Goal: Task Accomplishment & Management: Complete application form

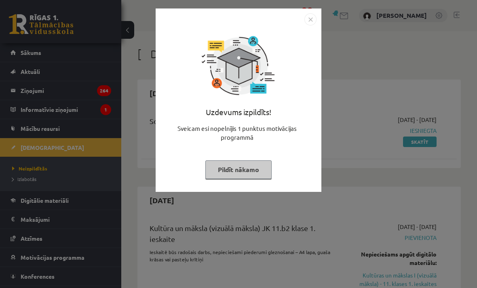
click at [266, 169] on button "Pildīt nākamo" at bounding box center [238, 169] width 66 height 19
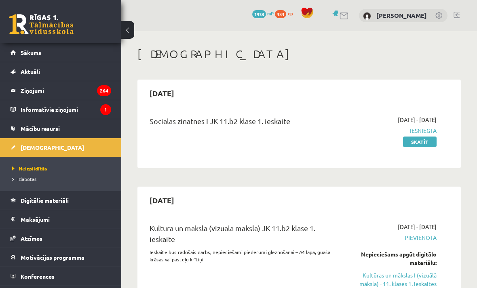
click at [20, 57] on link "Sākums" at bounding box center [61, 52] width 101 height 19
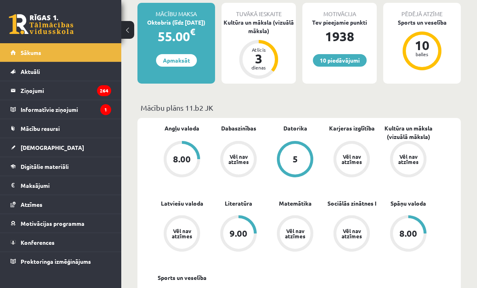
scroll to position [204, 0]
click at [425, 53] on div "balles" at bounding box center [422, 54] width 24 height 5
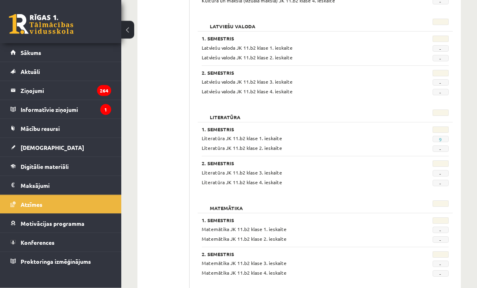
scroll to position [478, 0]
click at [24, 150] on span "[DEMOGRAPHIC_DATA]" at bounding box center [52, 147] width 63 height 7
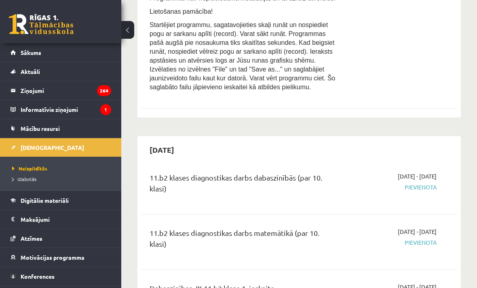
click at [23, 179] on span "Izlabotās" at bounding box center [24, 179] width 24 height 6
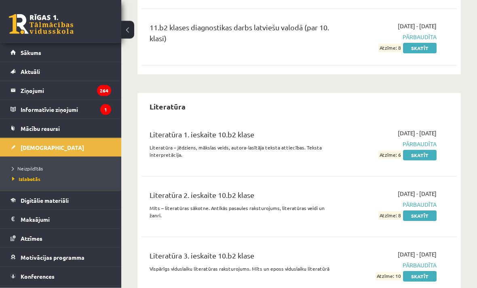
scroll to position [2531, 0]
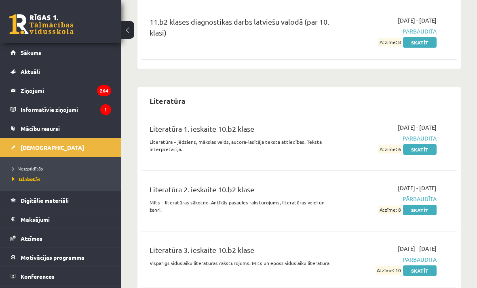
click at [25, 172] on link "Neizpildītās" at bounding box center [62, 168] width 101 height 7
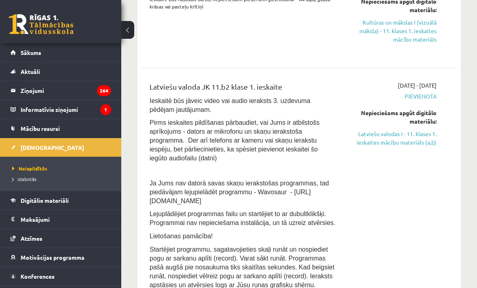
scroll to position [253, 0]
click at [392, 141] on link "Latviešu valodas I - 11. klases 1. ieskaites mācību materiāls (a,b)" at bounding box center [393, 138] width 88 height 17
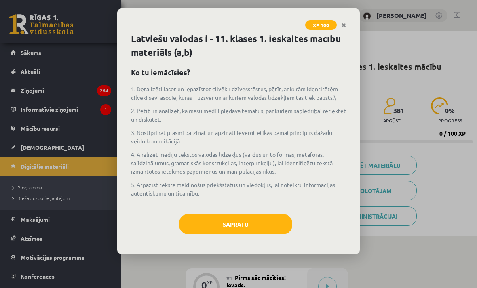
click at [238, 223] on button "Sapratu" at bounding box center [235, 224] width 113 height 20
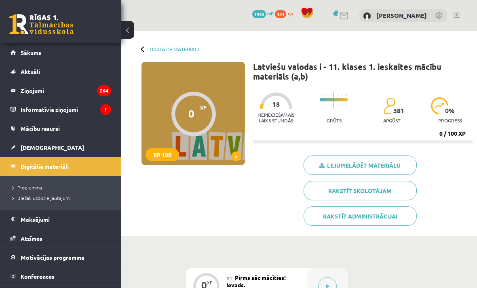
click at [30, 53] on span "Sākums" at bounding box center [31, 52] width 21 height 7
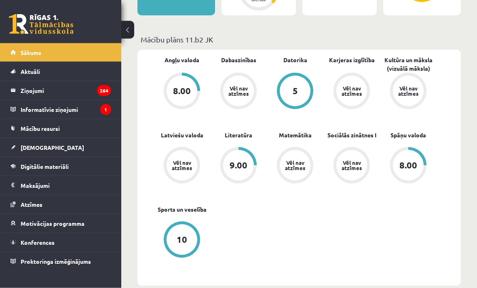
scroll to position [273, 0]
click at [29, 148] on span "[DEMOGRAPHIC_DATA]" at bounding box center [52, 147] width 63 height 7
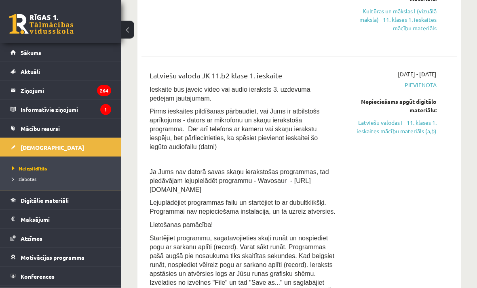
scroll to position [265, 0]
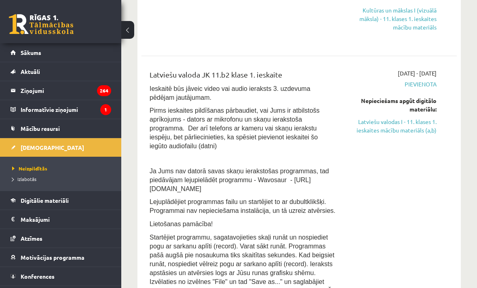
click at [389, 133] on link "Latviešu valodas I - 11. klases 1. ieskaites mācību materiāls (a,b)" at bounding box center [393, 126] width 88 height 17
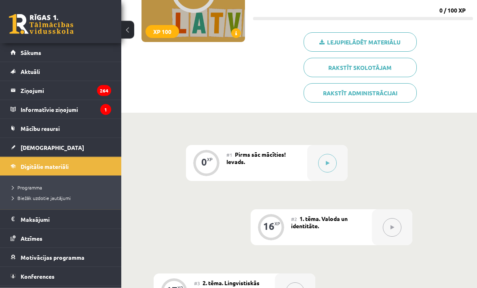
scroll to position [123, 0]
click at [328, 169] on button at bounding box center [327, 163] width 19 height 19
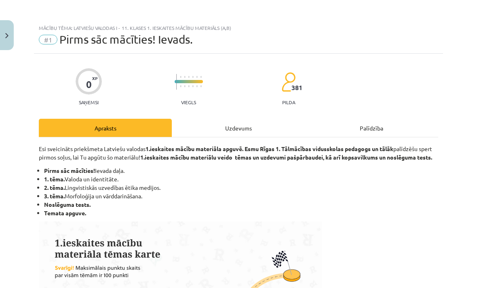
click at [251, 131] on div "Uzdevums" at bounding box center [238, 128] width 133 height 18
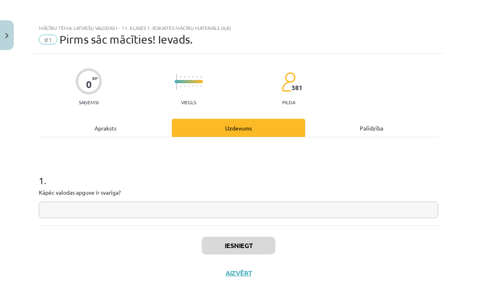
click at [308, 210] on input "text" at bounding box center [238, 210] width 399 height 17
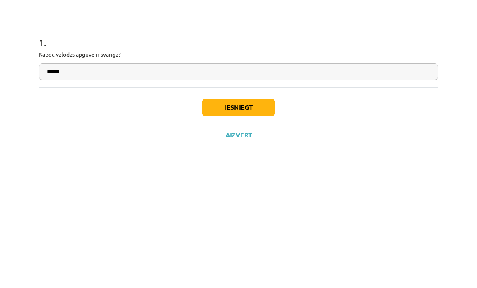
type input "******"
click at [259, 237] on button "Iesniegt" at bounding box center [239, 246] width 74 height 18
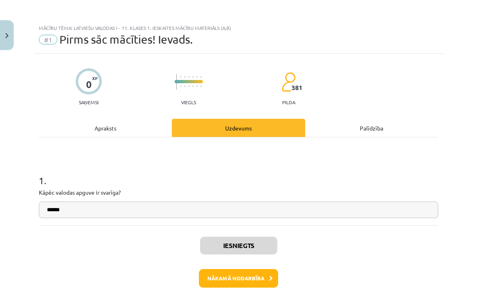
click at [262, 281] on button "Nākamā nodarbība" at bounding box center [238, 278] width 79 height 19
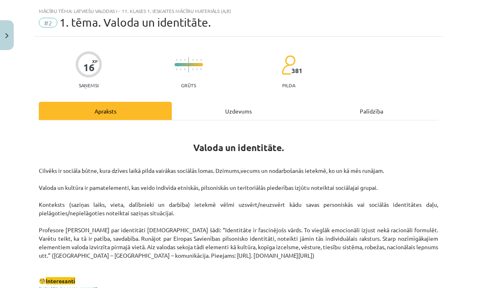
scroll to position [18, 0]
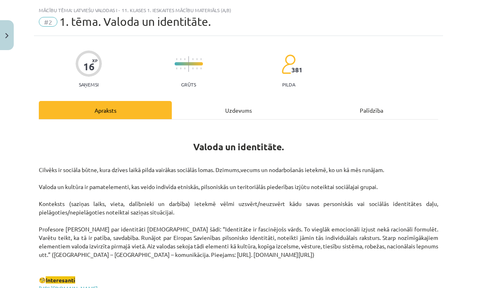
click at [244, 116] on div "Uzdevums" at bounding box center [238, 110] width 133 height 18
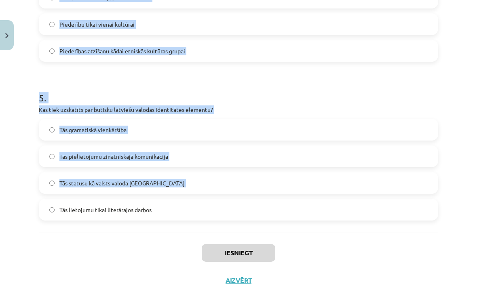
scroll to position [718, 0]
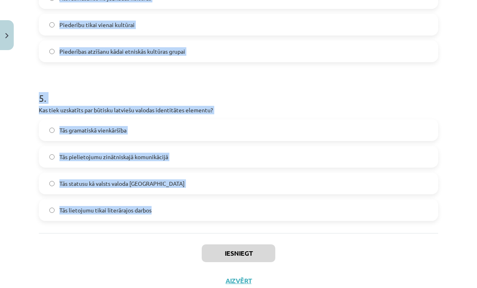
copy form "1 . Kā valoda ietekmē cilvēka identitāti? Tā ierobežo cilvēka iespējas izteikt …"
click at [138, 272] on div "Iesniegt Aizvērt" at bounding box center [238, 261] width 399 height 57
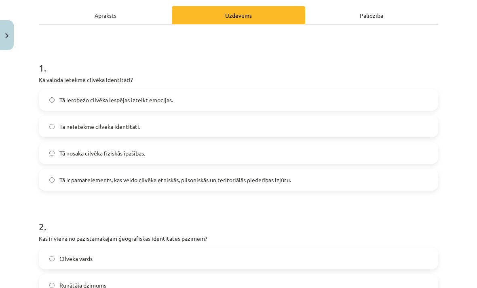
scroll to position [113, 0]
click at [418, 185] on label "Tā ir pamatelements, kas veido cilvēka etniskās, pilsoniskās un teritoriālās pi…" at bounding box center [239, 179] width 398 height 20
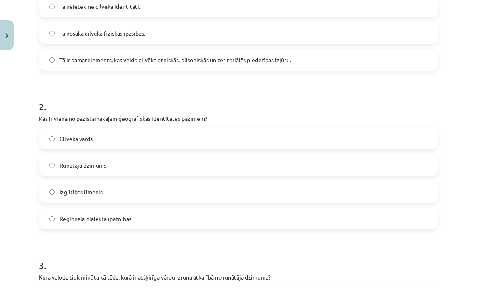
scroll to position [241, 0]
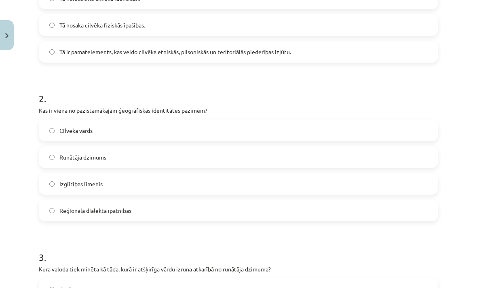
click at [414, 207] on label "Reģionālā dialekta īpatnības" at bounding box center [239, 210] width 398 height 20
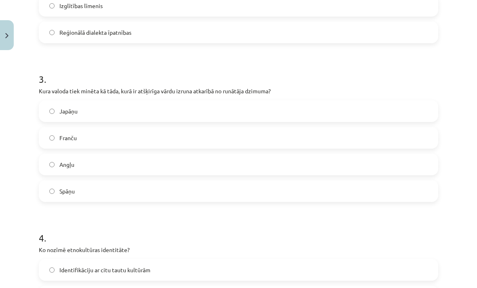
scroll to position [419, 0]
click at [395, 119] on label "Japāņu" at bounding box center [239, 111] width 398 height 20
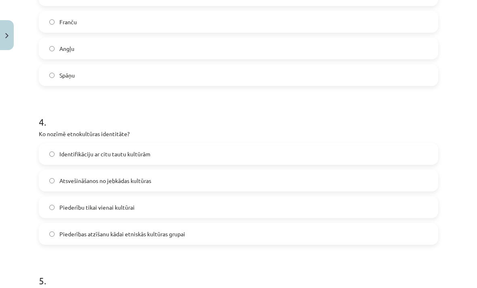
scroll to position [535, 0]
click at [381, 229] on label "Piederības atzīšanu kādai etniskās kultūras grupai" at bounding box center [239, 233] width 398 height 20
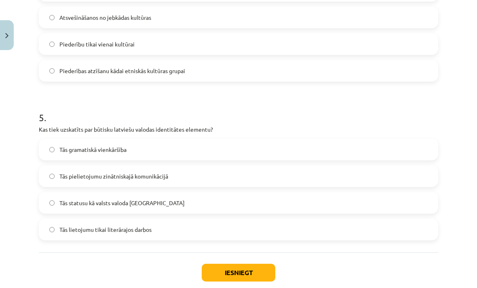
scroll to position [699, 0]
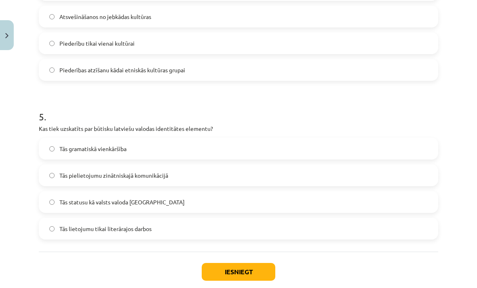
click at [397, 194] on label "Tās statusu kā valsts valoda Latvijā" at bounding box center [239, 202] width 398 height 20
click at [265, 266] on button "Iesniegt" at bounding box center [239, 272] width 74 height 18
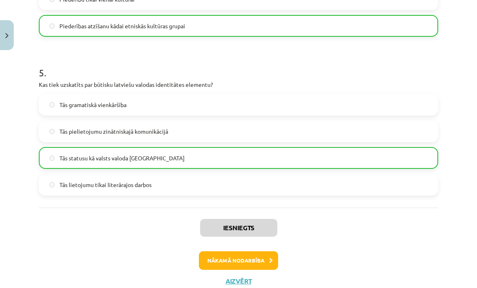
click at [262, 258] on button "Nākamā nodarbība" at bounding box center [238, 260] width 79 height 19
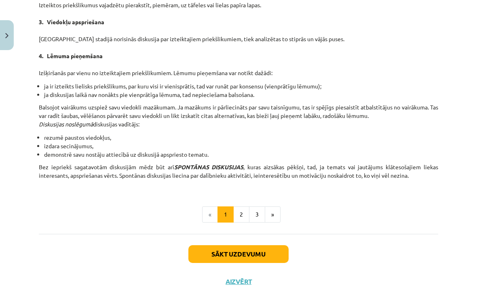
click at [270, 253] on button "Sākt uzdevumu" at bounding box center [238, 254] width 100 height 18
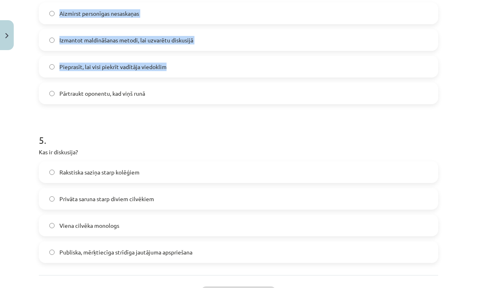
scroll to position [689, 0]
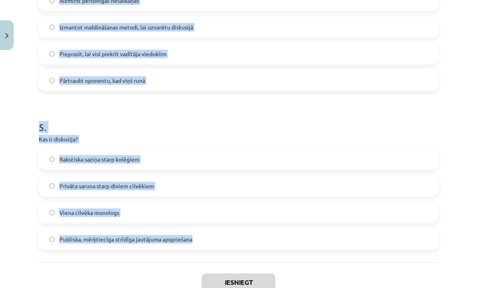
click at [131, 283] on div "Iesniegt Aizvērt" at bounding box center [238, 290] width 399 height 57
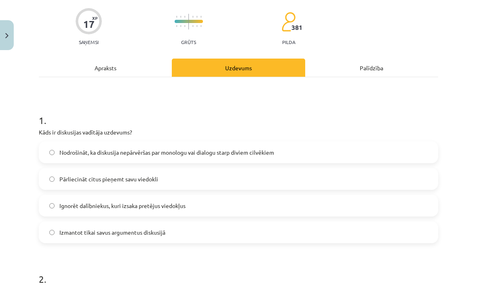
scroll to position [76, 0]
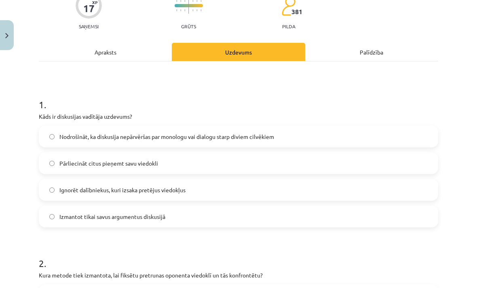
click at [402, 145] on label "Nodrošināt, ka diskusija nepārvēršas par monologu vai dialogu starp diviem cilv…" at bounding box center [239, 136] width 398 height 20
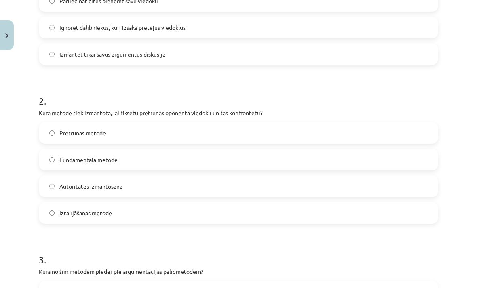
scroll to position [240, 0]
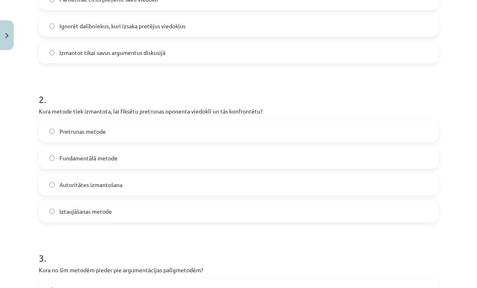
click at [395, 128] on label "Pretrunas metode" at bounding box center [239, 131] width 398 height 20
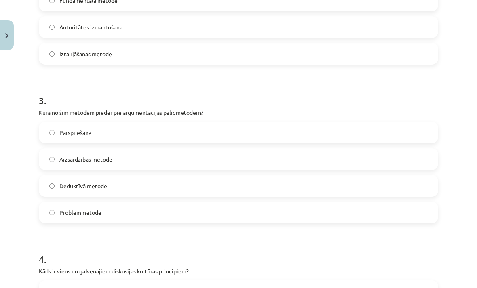
scroll to position [401, 0]
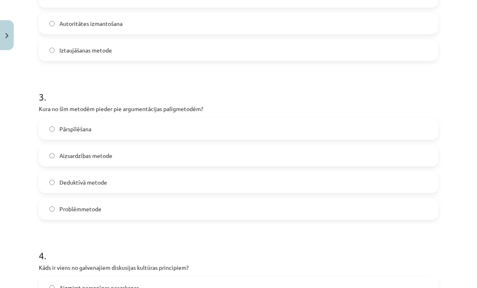
click at [399, 138] on label "Pārspīlēšana" at bounding box center [239, 129] width 398 height 20
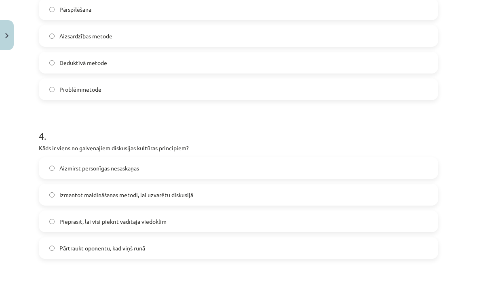
scroll to position [554, 0]
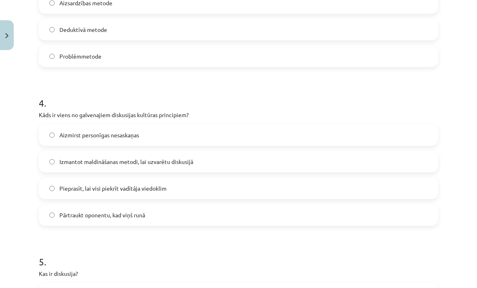
click at [420, 142] on label "Aizmirst personīgas nesaskaņas" at bounding box center [239, 135] width 398 height 20
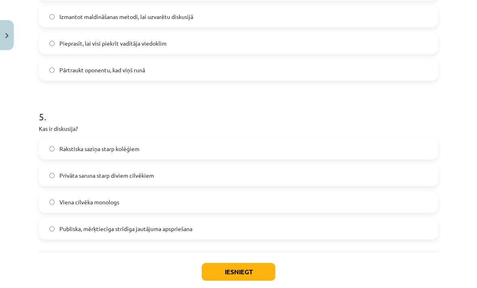
scroll to position [701, 0]
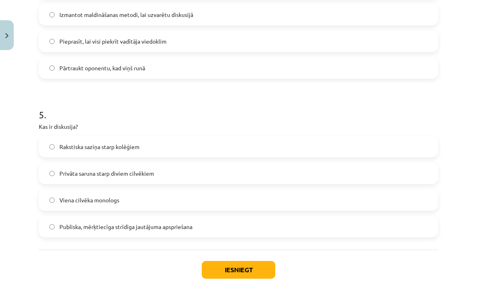
click at [383, 232] on label "Publiska, mērķtiecīga strīdīga jautājuma apspriešana" at bounding box center [239, 227] width 398 height 20
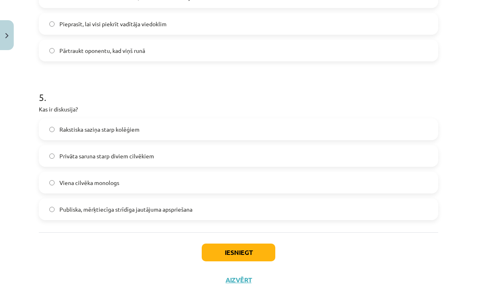
scroll to position [718, 0]
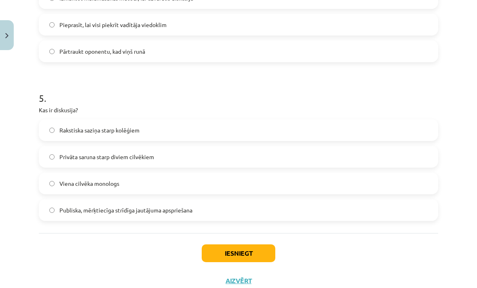
click at [266, 252] on button "Iesniegt" at bounding box center [239, 253] width 74 height 18
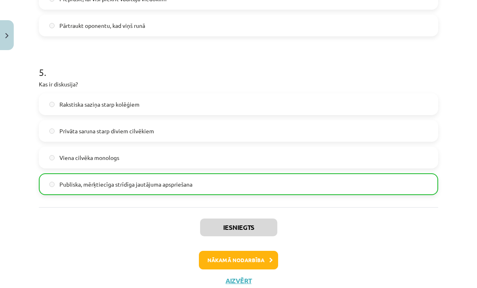
scroll to position [743, 0]
click at [263, 261] on button "Nākamā nodarbība" at bounding box center [238, 260] width 79 height 19
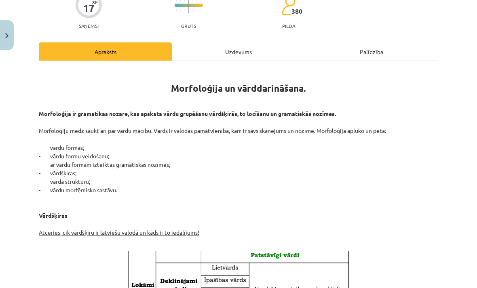
scroll to position [20, 0]
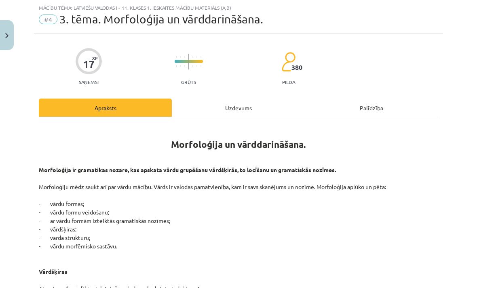
click at [236, 106] on div "Uzdevums" at bounding box center [238, 108] width 133 height 18
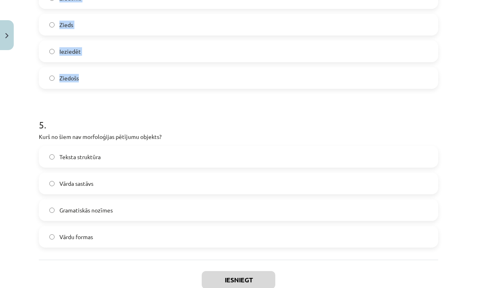
scroll to position [690, 0]
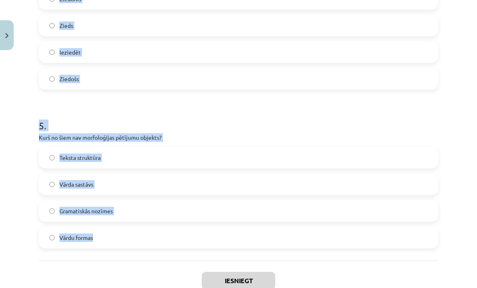
copy form "1 . Cik vārdšķiru ir latviešu valodā? 11 10 8 9 2 . Kurš no šiem vārdiem ir atv…"
click at [143, 261] on div "Iesniegt Aizvērt" at bounding box center [238, 289] width 399 height 57
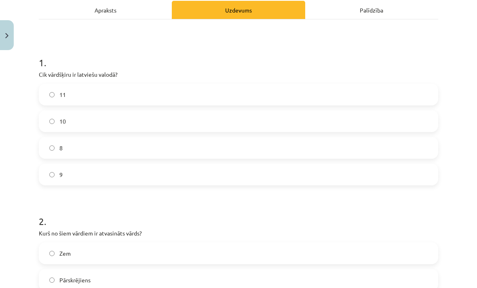
scroll to position [119, 0]
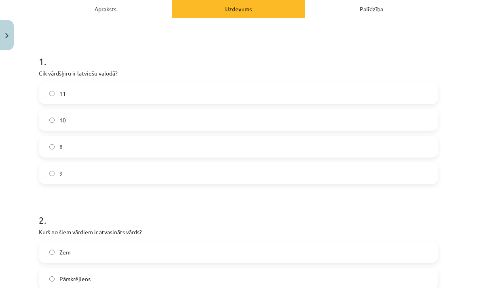
click at [422, 118] on label "10" at bounding box center [239, 120] width 398 height 20
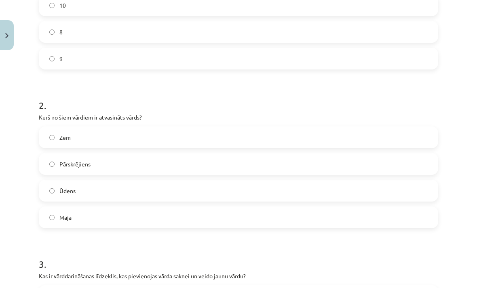
scroll to position [243, 0]
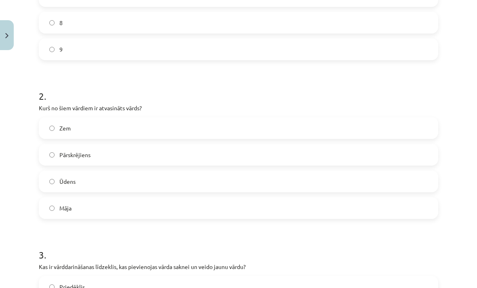
click at [292, 156] on label "Pārskrējiens" at bounding box center [239, 155] width 398 height 20
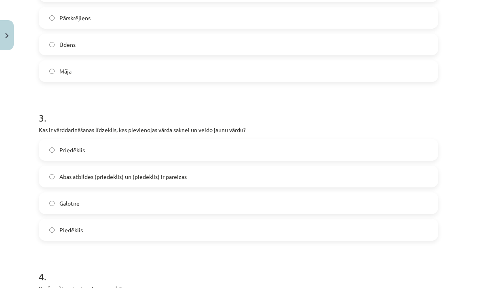
scroll to position [388, 0]
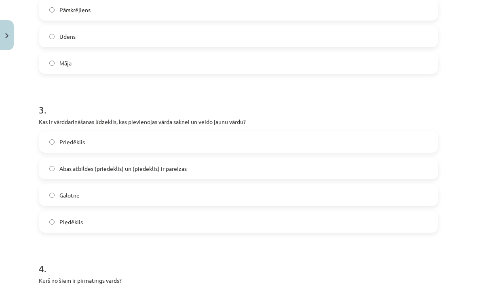
click at [243, 177] on label "Abas atbildes (priedēklis) un (piedēklis) ir pareizas" at bounding box center [239, 168] width 398 height 20
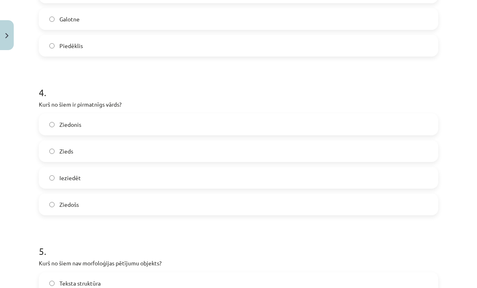
scroll to position [565, 0]
click at [146, 146] on label "Zieds" at bounding box center [239, 151] width 398 height 20
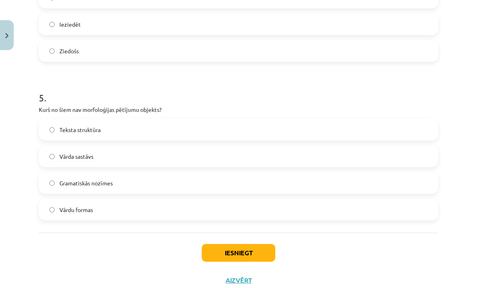
scroll to position [718, 0]
click at [171, 137] on label "Teksta struktūra" at bounding box center [239, 130] width 398 height 20
click at [250, 261] on button "Iesniegt" at bounding box center [239, 253] width 74 height 18
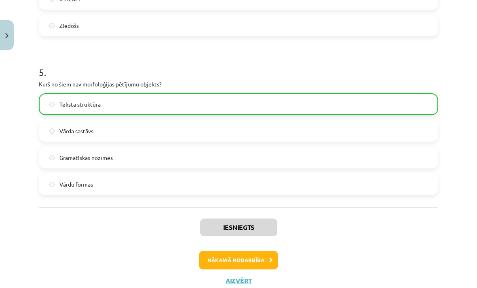
scroll to position [743, 0]
click at [263, 265] on button "Nākamā nodarbība" at bounding box center [238, 260] width 79 height 19
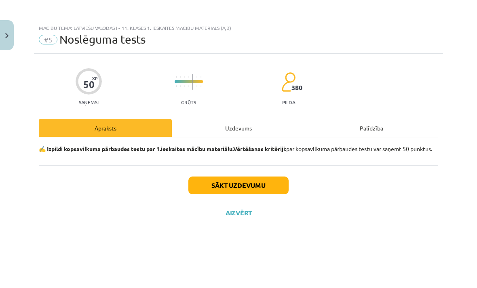
click at [246, 132] on div "Uzdevums" at bounding box center [238, 128] width 133 height 18
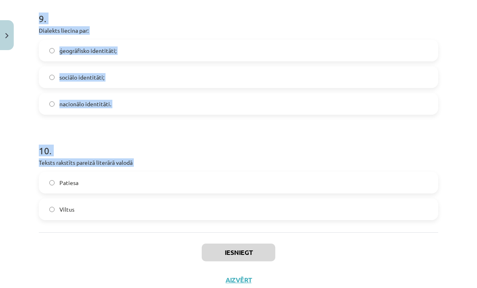
scroll to position [1386, 0]
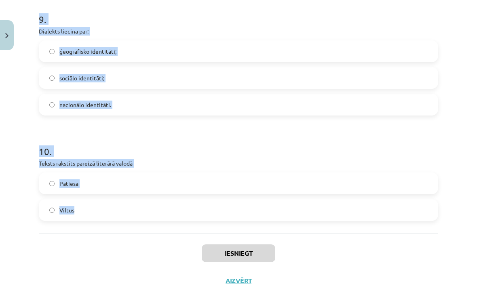
copy form "1 . “Jaunieši mūsdienās ir atkarīgi no interneta.” Tas ir… …labs ziņas virsraks…"
click at [137, 243] on div "Iesniegt Aizvērt" at bounding box center [238, 261] width 399 height 57
copy form "1 . “Jaunieši mūsdienās ir atkarīgi no interneta.” Tas ir… …labs ziņas virsraks…"
click at [129, 253] on div "Iesniegt Aizvērt" at bounding box center [238, 261] width 399 height 57
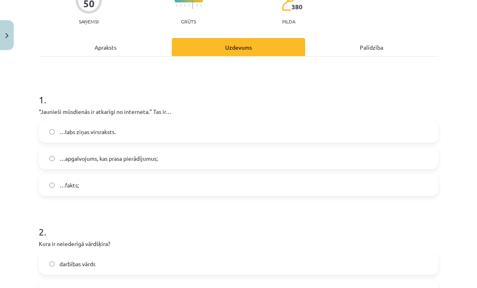
scroll to position [297, 0]
click at [220, 160] on label "…apgalvojums, kas prasa pierādījumus;" at bounding box center [239, 158] width 398 height 20
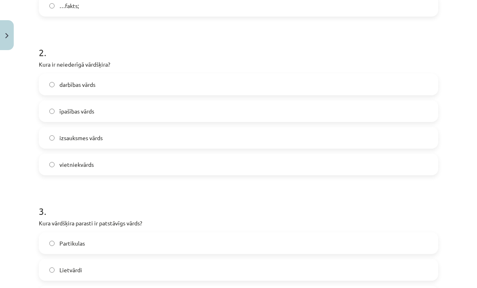
scroll to position [263, 0]
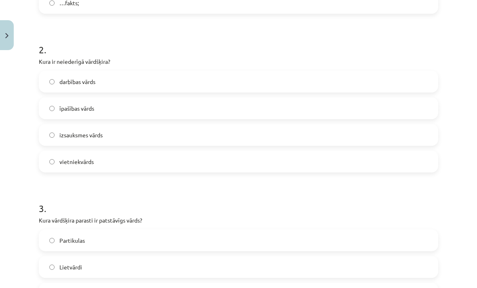
click at [201, 129] on label "izsauksmes vārds" at bounding box center [239, 135] width 398 height 20
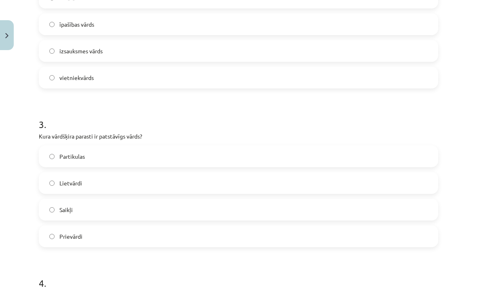
scroll to position [352, 0]
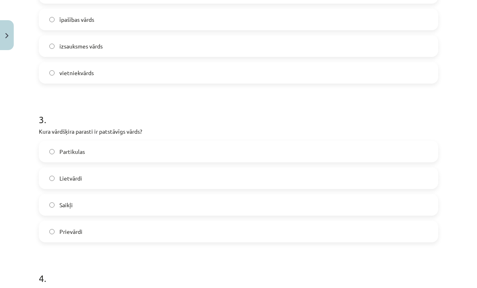
click at [209, 182] on label "Lietvārdi" at bounding box center [239, 178] width 398 height 20
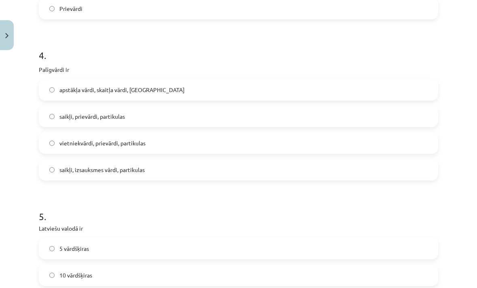
scroll to position [577, 0]
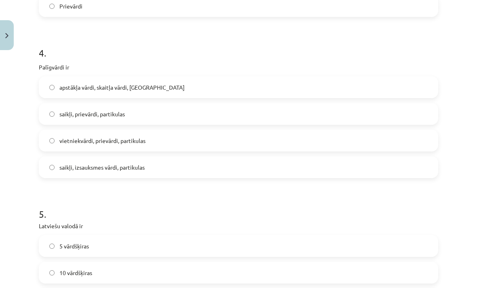
click at [130, 108] on label "saikļi, prievārdi, partikulas" at bounding box center [239, 114] width 398 height 20
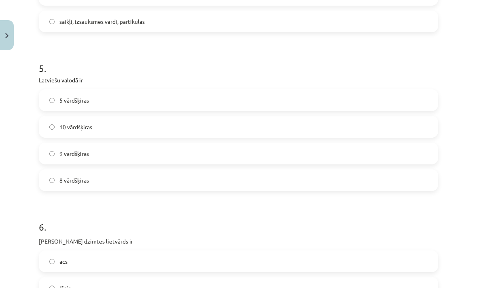
scroll to position [725, 0]
click at [144, 123] on label "10 vārdšķiras" at bounding box center [239, 126] width 398 height 20
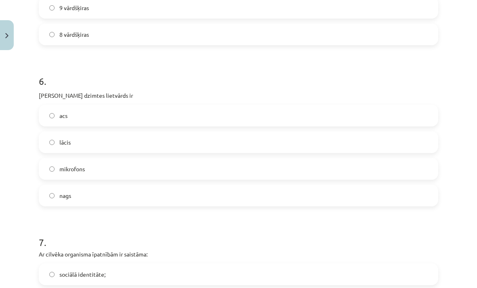
scroll to position [870, 0]
click at [156, 112] on label "acs" at bounding box center [239, 115] width 398 height 20
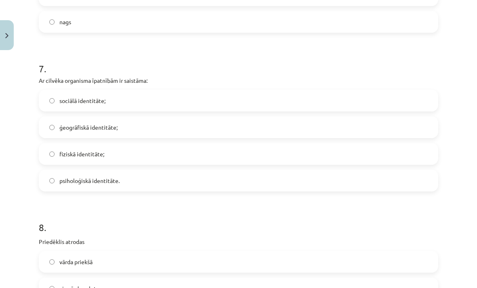
scroll to position [1047, 0]
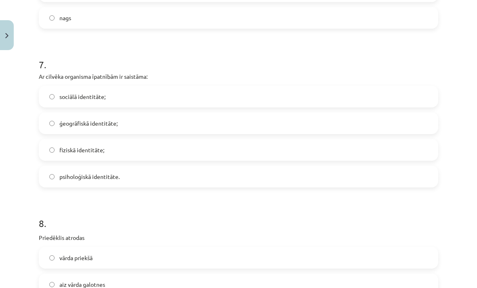
click at [181, 148] on label "fiziskā identitāte;" at bounding box center [239, 150] width 398 height 20
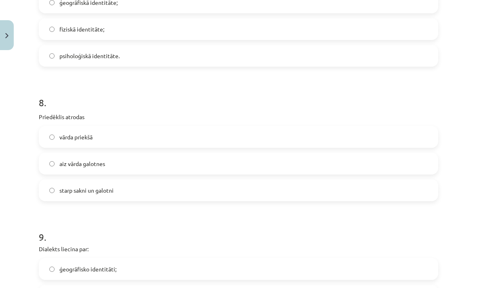
scroll to position [1169, 0]
click at [194, 134] on label "vārda priekšā" at bounding box center [239, 136] width 398 height 20
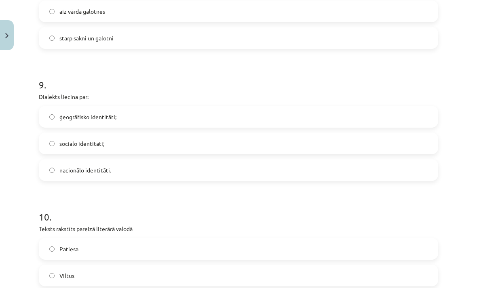
click at [196, 107] on label "ģeogrāfisko identitāti;" at bounding box center [239, 117] width 398 height 20
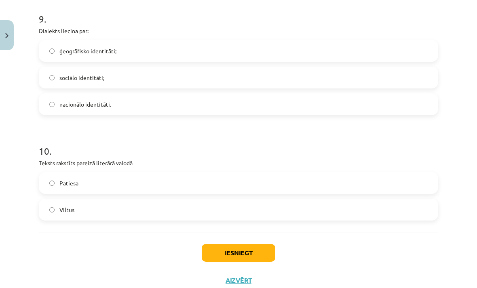
scroll to position [1386, 0]
click at [198, 187] on label "Patiesa" at bounding box center [239, 183] width 398 height 20
click at [236, 251] on button "Iesniegt" at bounding box center [239, 253] width 74 height 18
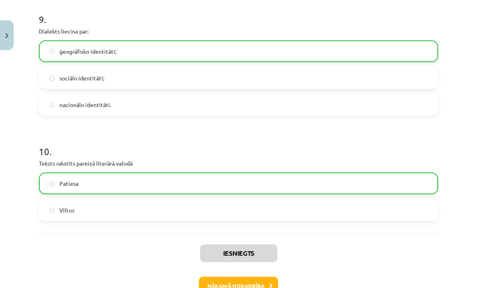
click at [260, 280] on button "Nākamā nodarbība" at bounding box center [238, 286] width 79 height 19
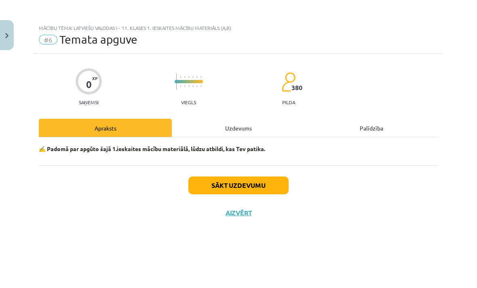
click at [265, 185] on button "Sākt uzdevumu" at bounding box center [238, 186] width 100 height 18
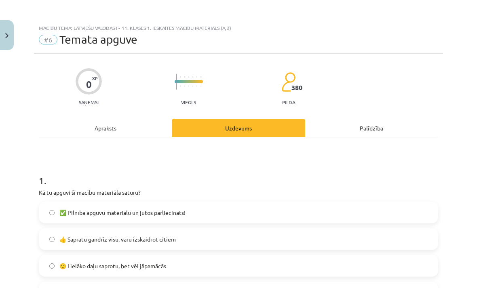
click at [350, 200] on div "1 . Kā tu apguvi šī macību materiāla saturu? ✅ Pilnībā apguvu materiālu un jūto…" at bounding box center [238, 259] width 399 height 196
click at [379, 215] on label "✅ Pilnībā apguvu materiālu un jūtos pārliecināts!" at bounding box center [239, 212] width 398 height 20
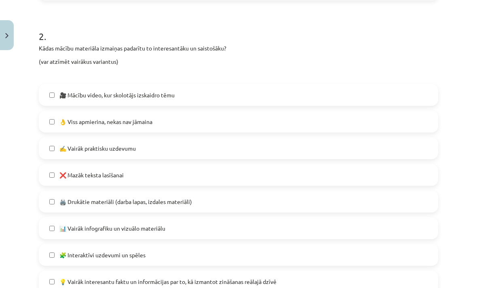
click at [403, 130] on label "👌 Viss apmierina, nekas nav jāmaina" at bounding box center [239, 122] width 398 height 20
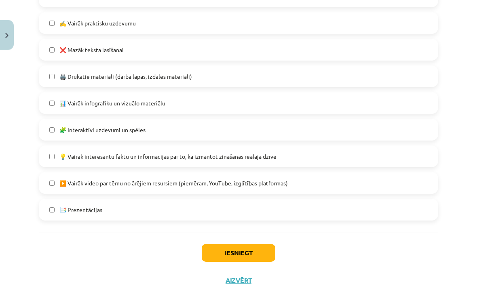
scroll to position [460, 0]
click at [266, 185] on span "▶️ Vairāk video par tēmu no ārējiem resursiem (piemēram, YouTube, izglītības pl…" at bounding box center [173, 183] width 228 height 8
click at [257, 253] on button "Iesniegt" at bounding box center [239, 253] width 74 height 18
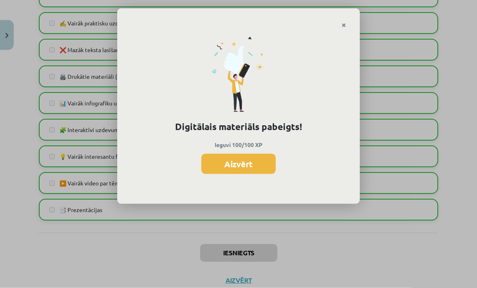
scroll to position [453, 0]
click at [262, 168] on button "Aizvērt" at bounding box center [238, 164] width 74 height 20
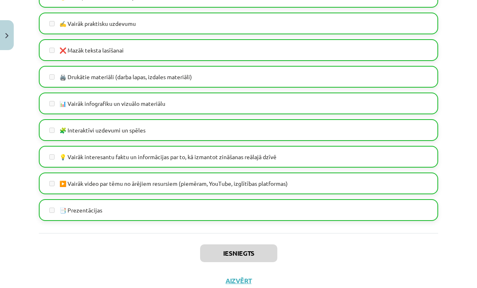
click at [242, 282] on button "Aizvērt" at bounding box center [238, 281] width 31 height 8
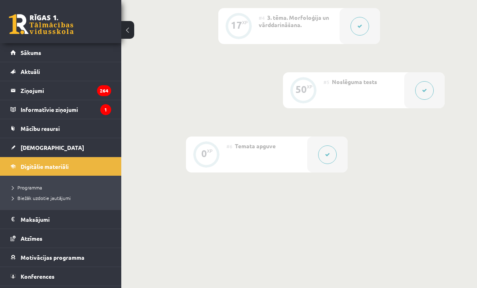
click at [66, 150] on link "[DEMOGRAPHIC_DATA]" at bounding box center [61, 147] width 101 height 19
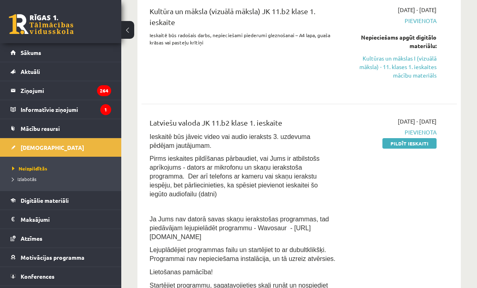
scroll to position [214, 0]
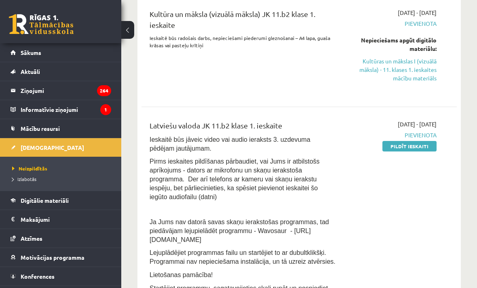
click at [429, 144] on link "Pildīt ieskaiti" at bounding box center [409, 146] width 54 height 11
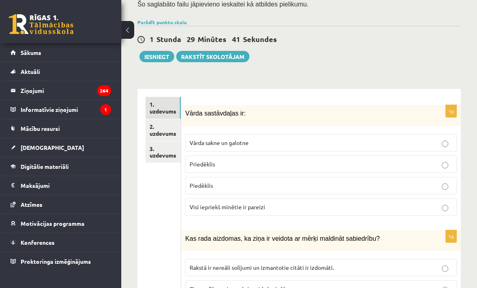
scroll to position [232, 0]
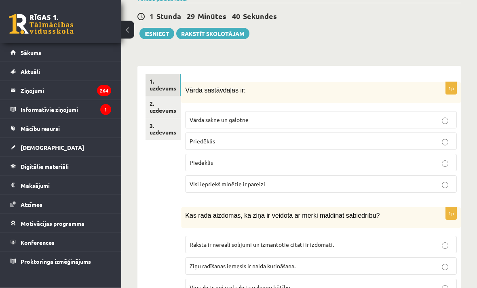
click at [166, 97] on link "2. uzdevums" at bounding box center [162, 108] width 35 height 22
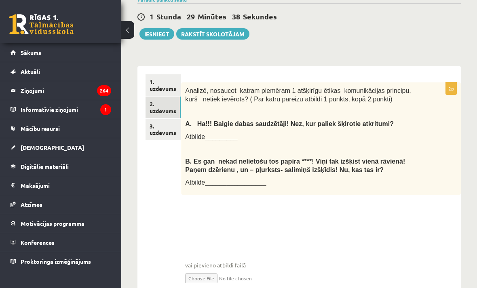
click at [164, 125] on link "3. uzdevums" at bounding box center [162, 130] width 35 height 22
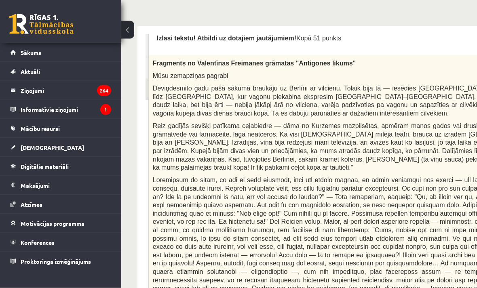
scroll to position [234, 0]
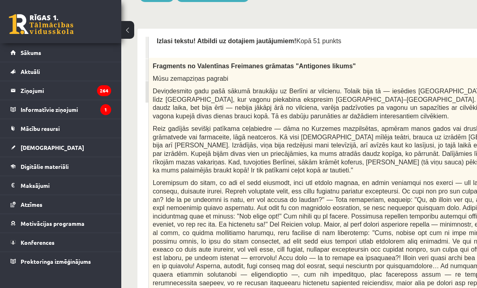
click at [146, 65] on link "2. uzdevums" at bounding box center [149, 70] width 8 height 22
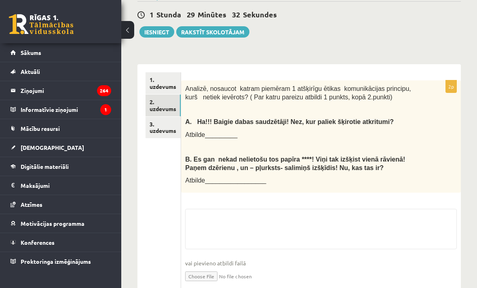
click at [169, 80] on link "1. uzdevums" at bounding box center [162, 83] width 35 height 22
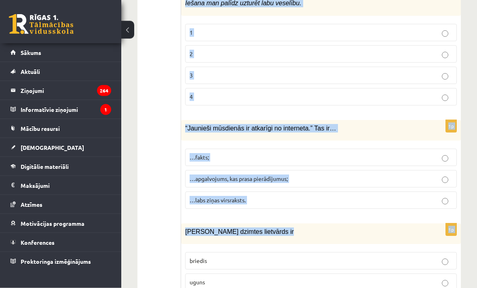
scroll to position [3924, 0]
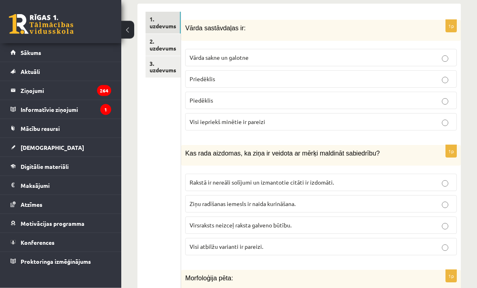
scroll to position [295, 0]
click at [417, 118] on p "Visi iepriekš minētie ir pareizi" at bounding box center [321, 122] width 263 height 8
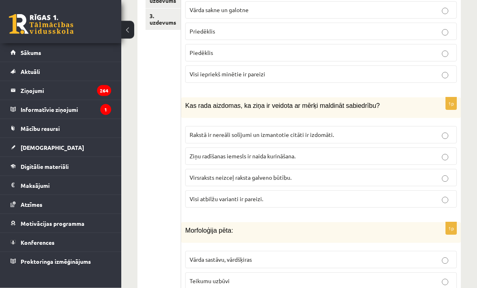
click at [409, 198] on label "Visi atbilžu varianti ir pareizi." at bounding box center [321, 199] width 272 height 17
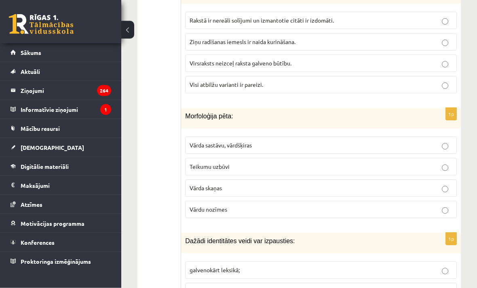
scroll to position [457, 0]
click at [429, 141] on p "Vārda sastāvu, vārdšķiras" at bounding box center [321, 145] width 263 height 8
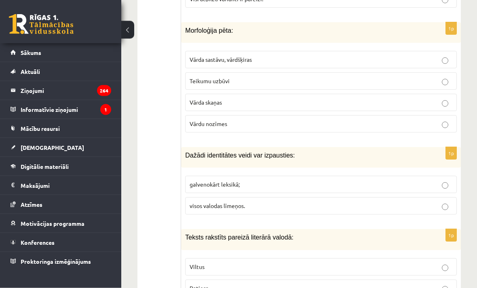
scroll to position [543, 0]
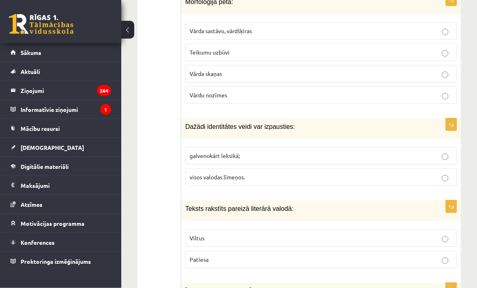
click at [415, 174] on p "visos valodas līmeņos." at bounding box center [321, 177] width 263 height 8
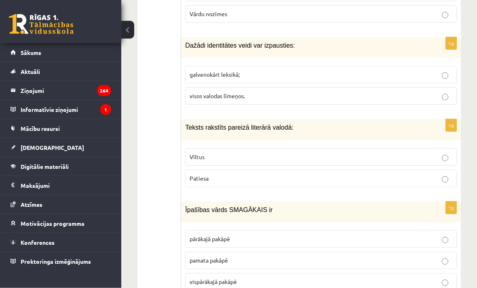
scroll to position [655, 0]
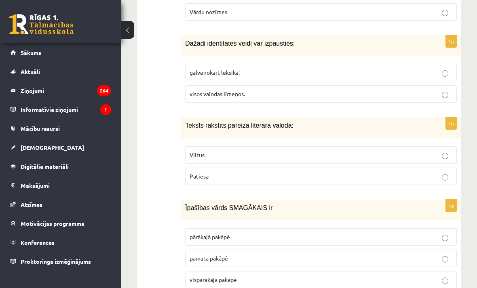
click at [415, 168] on label "Patiesa" at bounding box center [321, 176] width 272 height 17
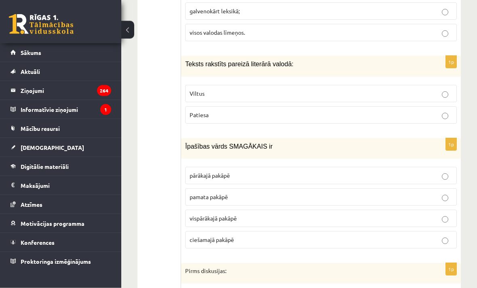
scroll to position [716, 0]
click at [411, 235] on p "ciešamajā pakāpē" at bounding box center [321, 239] width 263 height 8
click at [419, 214] on p "vispārākajā pakāpē" at bounding box center [321, 218] width 263 height 8
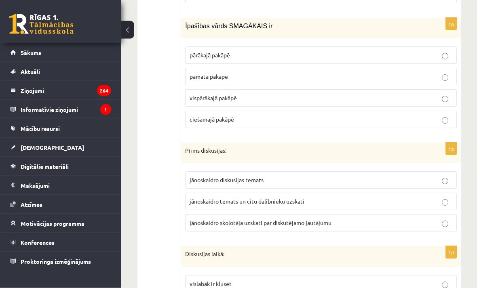
scroll to position [836, 0]
click at [417, 200] on p "jānoskaidro temats un citu dalībnieku uzskati" at bounding box center [321, 201] width 263 height 8
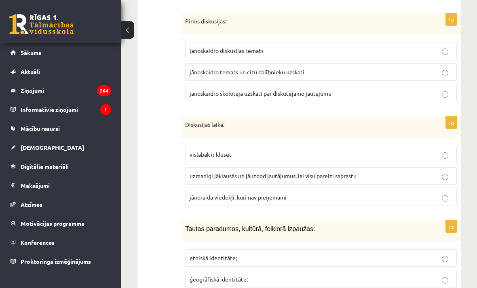
click at [430, 172] on p "uzmanīgi jāklausās un jāuzdod jautājumus, lai visu pareizi saprastu" at bounding box center [321, 176] width 263 height 8
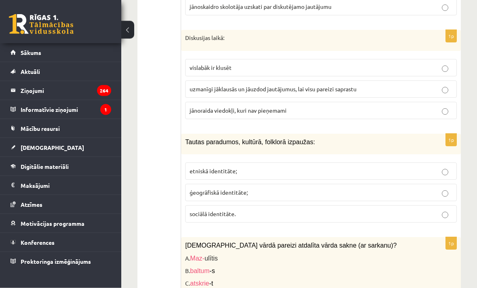
scroll to position [1053, 0]
click at [432, 167] on p "etniskā identitāte;" at bounding box center [321, 171] width 263 height 8
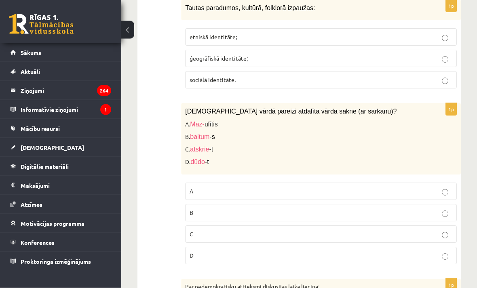
scroll to position [1187, 0]
click at [423, 183] on label "A" at bounding box center [321, 191] width 272 height 17
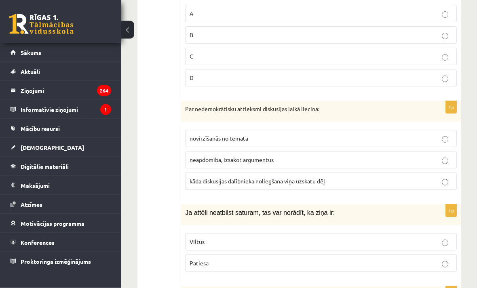
scroll to position [1365, 0]
click at [429, 180] on p "kāda diskusijas dalībnieka noliegšana viņa uzskatu dēļ" at bounding box center [321, 181] width 263 height 8
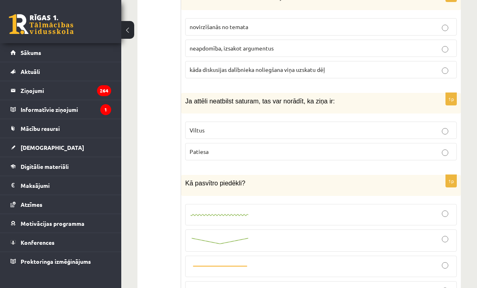
scroll to position [1487, 0]
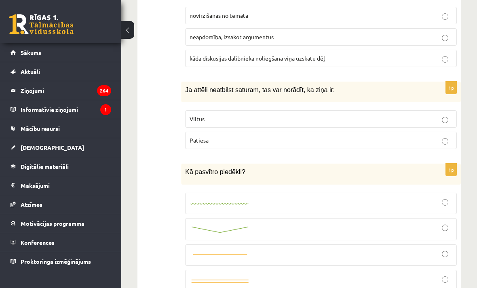
click at [440, 120] on p "Viltus" at bounding box center [321, 119] width 263 height 8
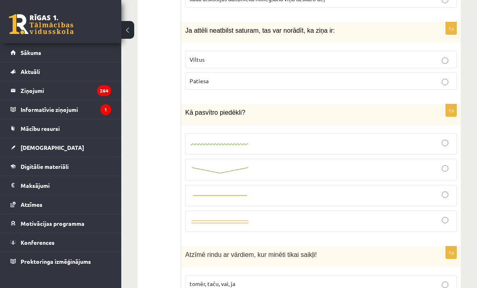
scroll to position [1552, 0]
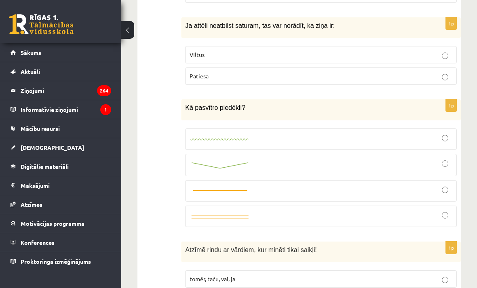
click at [221, 164] on img at bounding box center [220, 165] width 61 height 8
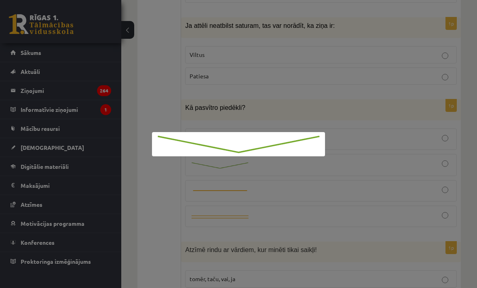
click at [405, 160] on div at bounding box center [238, 144] width 477 height 288
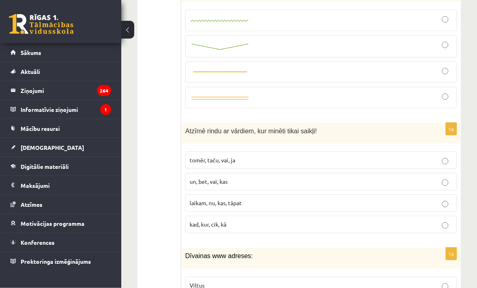
scroll to position [1671, 0]
click at [421, 143] on div "1p Atzīmē rindu ar vārdiem, kur minēti tikai saikļi! tomēr, taču, vai, ja un, b…" at bounding box center [321, 181] width 280 height 117
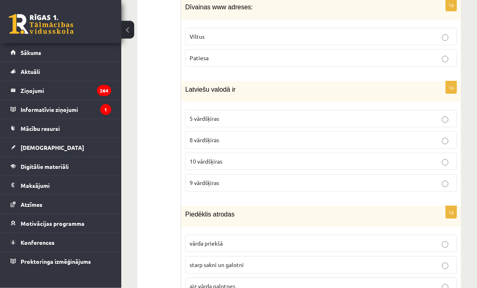
scroll to position [1919, 0]
click at [435, 159] on p "10 vārdšķiras" at bounding box center [321, 161] width 263 height 8
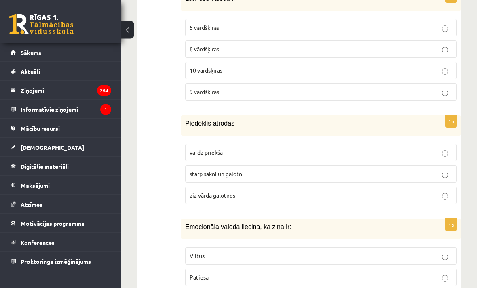
scroll to position [2018, 0]
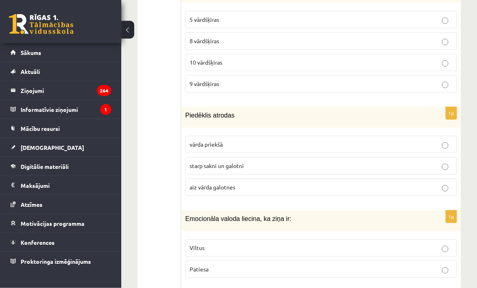
click at [429, 162] on p "starp sakni un galotni" at bounding box center [321, 166] width 263 height 8
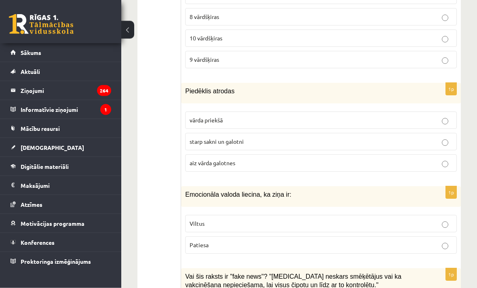
scroll to position [2043, 0]
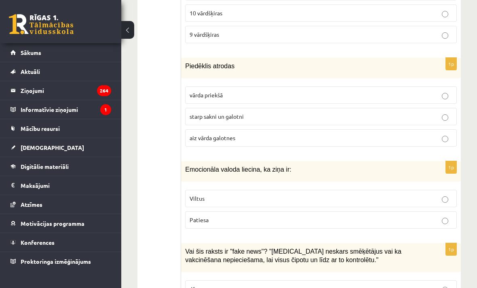
click at [436, 198] on p "Viltus" at bounding box center [321, 198] width 263 height 8
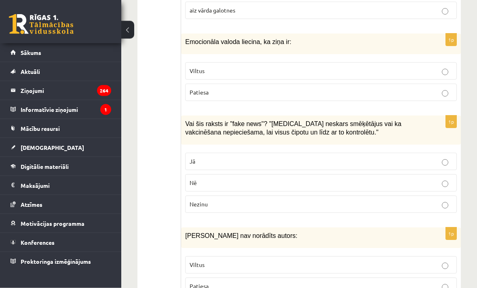
scroll to position [2195, 0]
click at [439, 198] on label "Nezinu" at bounding box center [321, 204] width 272 height 17
click at [431, 179] on p "Nē" at bounding box center [321, 183] width 263 height 8
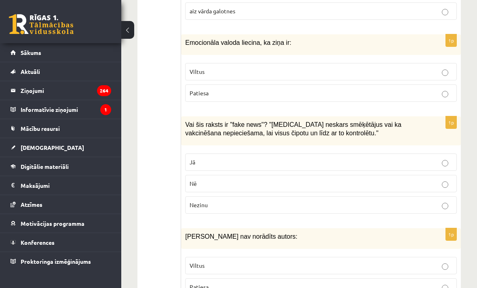
scroll to position [2193, 0]
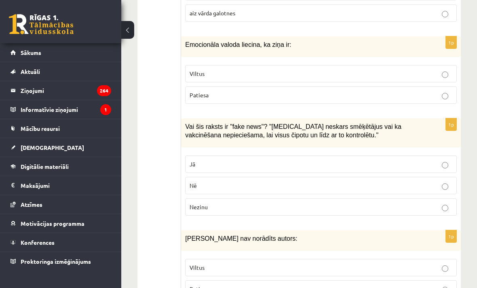
click at [438, 164] on p "Jā" at bounding box center [321, 164] width 263 height 8
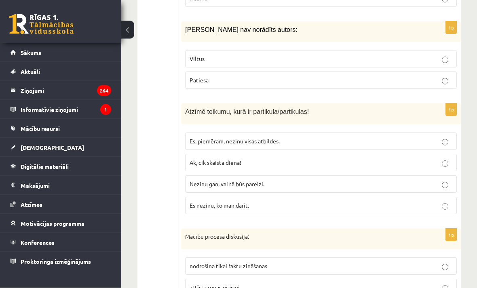
scroll to position [2402, 0]
click at [439, 205] on p "Es nezinu, ko man darīt." at bounding box center [321, 205] width 263 height 8
click at [443, 175] on label "Nezinu gan, vai tā būs pareizi." at bounding box center [321, 183] width 272 height 17
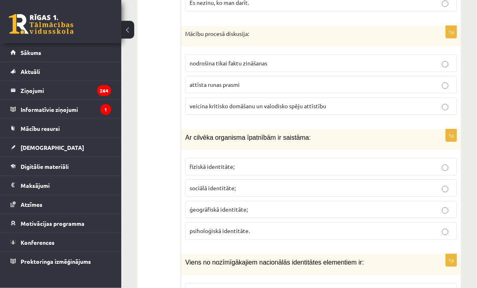
scroll to position [2604, 0]
click at [439, 158] on label "fiziskā identitāte;" at bounding box center [321, 166] width 272 height 17
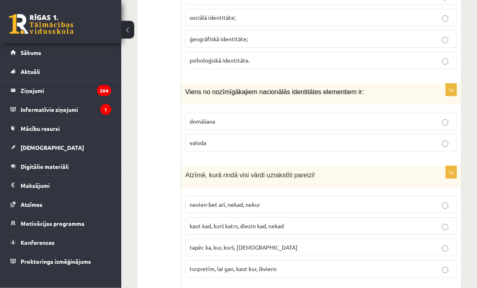
scroll to position [2775, 0]
click at [436, 138] on p "valoda" at bounding box center [321, 142] width 263 height 8
click at [355, 122] on p "domāšana" at bounding box center [321, 121] width 263 height 8
click at [424, 143] on p "valoda" at bounding box center [321, 142] width 263 height 8
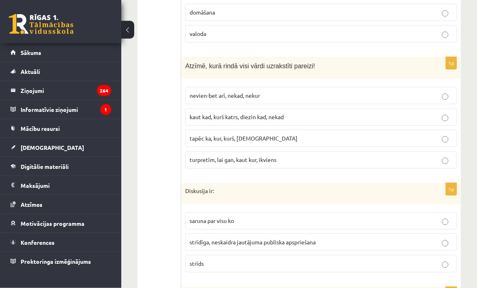
scroll to position [2884, 0]
click at [442, 142] on label "tapēc ka, kur, kurš, neviens" at bounding box center [321, 138] width 272 height 17
click at [439, 159] on p "turpretīm, lai gan, kaut kur, ikviens" at bounding box center [321, 160] width 263 height 8
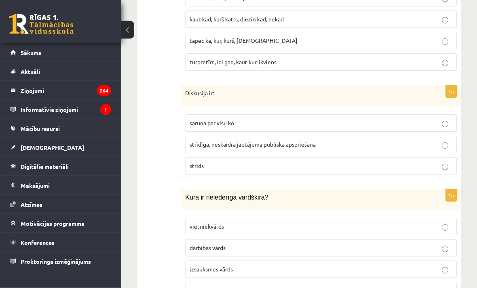
scroll to position [2982, 0]
click at [431, 150] on label "strīdīga, neskaidra jautājuma publiska apspriešana" at bounding box center [321, 144] width 272 height 17
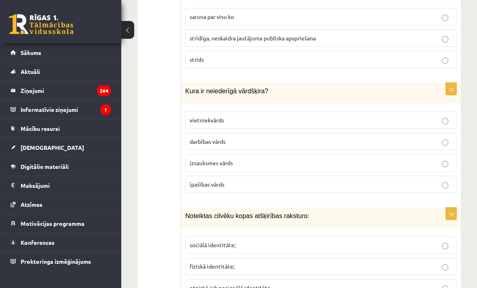
scroll to position [3093, 0]
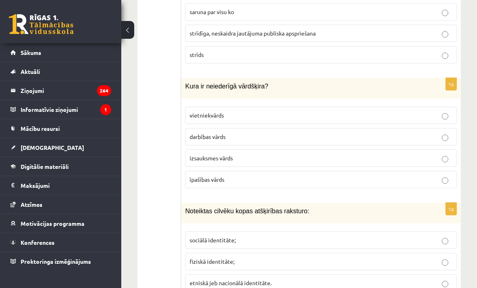
click at [356, 155] on p "izsauksmes vārds" at bounding box center [321, 158] width 263 height 8
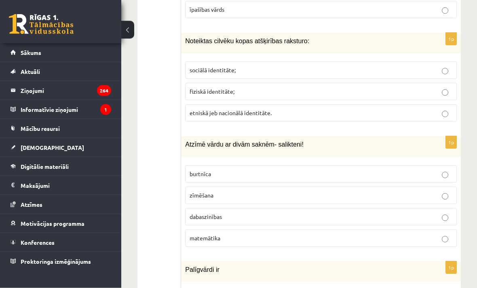
scroll to position [3263, 0]
click at [400, 73] on label "sociālā identitāte;" at bounding box center [321, 69] width 272 height 17
click at [299, 216] on p "dabaszinības" at bounding box center [321, 217] width 263 height 8
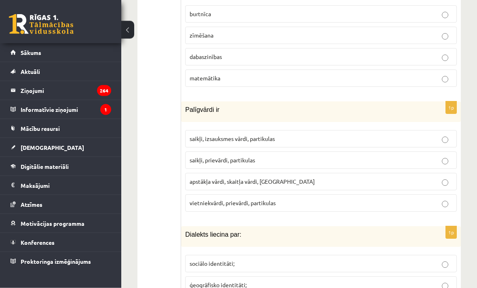
scroll to position [3423, 0]
click at [283, 157] on p "saikļi, prievārdi, partikulas" at bounding box center [321, 160] width 263 height 8
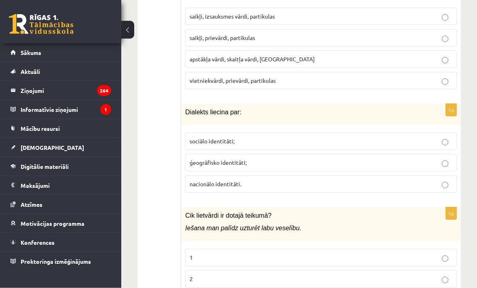
scroll to position [3545, 0]
click at [408, 163] on p "ģeogrāfisko identitāti;" at bounding box center [321, 163] width 263 height 8
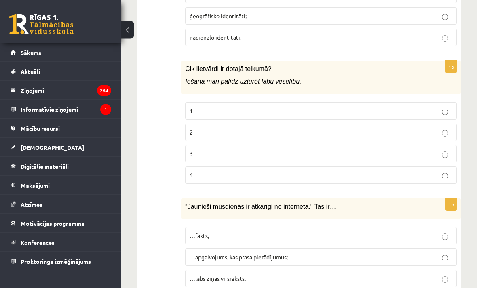
scroll to position [3692, 0]
click at [417, 154] on p "3" at bounding box center [321, 154] width 263 height 8
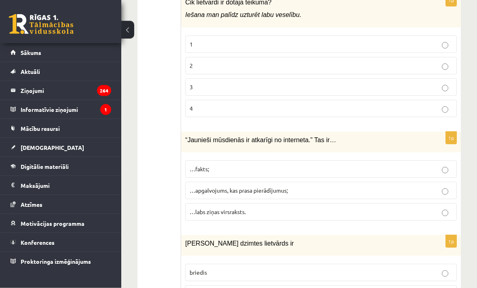
click at [414, 192] on p "…apgalvojums, kas prasa pierādījumus;" at bounding box center [321, 191] width 263 height 8
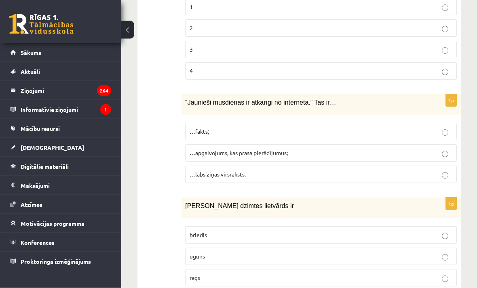
scroll to position [3796, 0]
click at [401, 259] on p "uguns" at bounding box center [321, 256] width 263 height 8
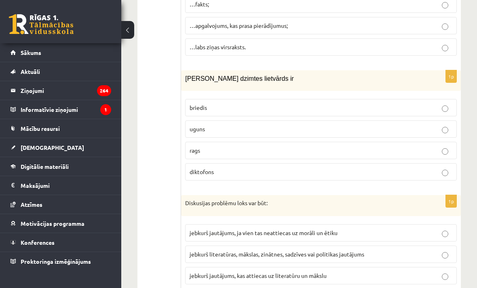
scroll to position [3924, 0]
click at [417, 255] on p "jebkurš literatūras, mākslas, zinātnes, sadzīves vai politikas jautājums" at bounding box center [321, 254] width 263 height 8
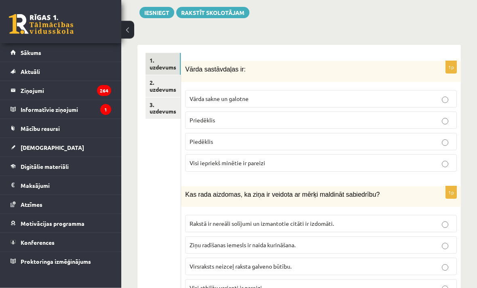
click at [167, 84] on link "2. uzdevums" at bounding box center [162, 87] width 35 height 22
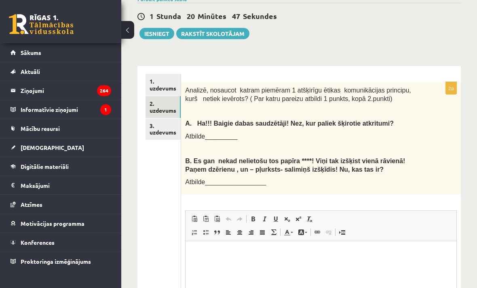
scroll to position [0, 0]
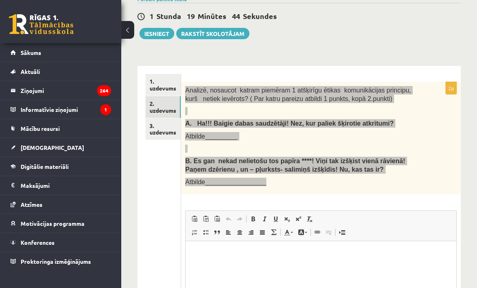
click at [277, 257] on p "Визуальный текстовый редактор, wiswyg-editor-user-answer-47434029125300" at bounding box center [321, 253] width 255 height 8
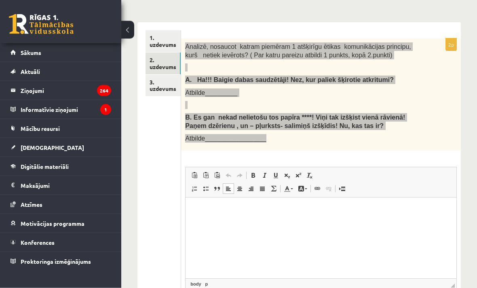
scroll to position [281, 0]
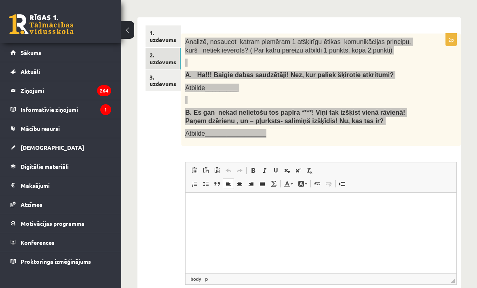
click at [418, 217] on html at bounding box center [320, 205] width 271 height 25
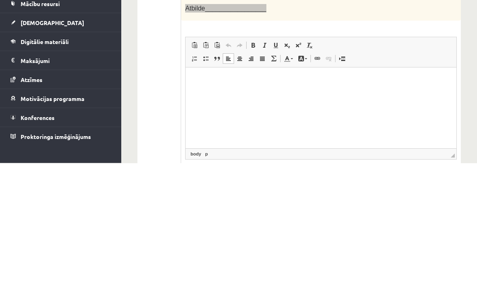
click at [217, 92] on html at bounding box center [320, 79] width 271 height 25
click at [205, 80] on p "Визуальный текстовый редактор, wiswyg-editor-user-answer-47434029125300" at bounding box center [321, 80] width 255 height 8
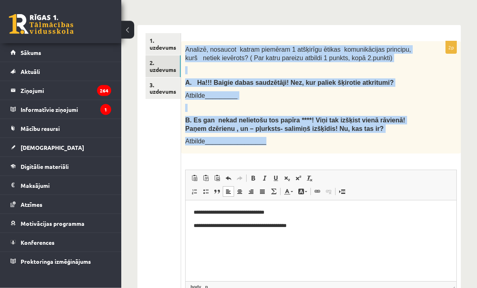
click at [166, 84] on link "3. uzdevums" at bounding box center [162, 89] width 35 height 22
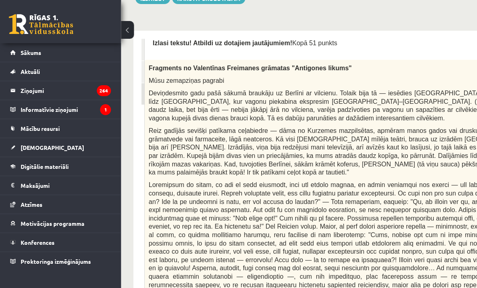
scroll to position [232, 0]
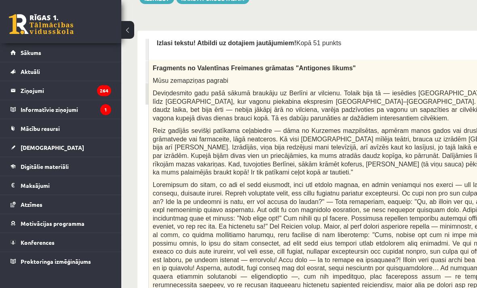
click at [127, 27] on button at bounding box center [127, 30] width 13 height 18
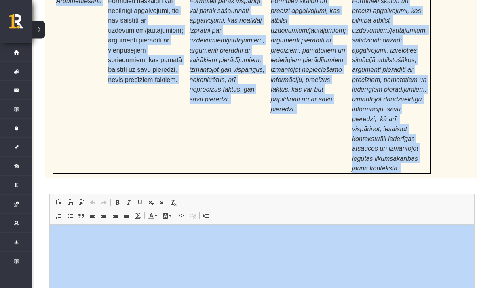
scroll to position [2611, 15]
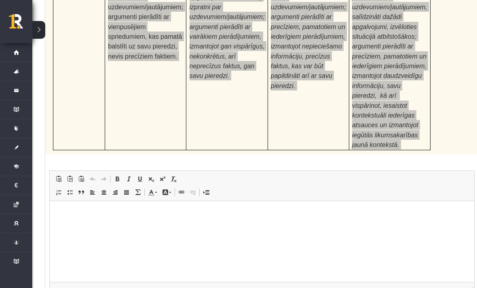
click at [217, 225] on html at bounding box center [261, 213] width 424 height 25
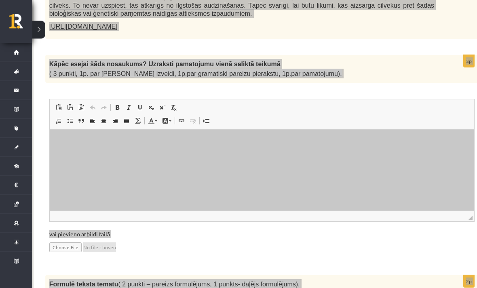
scroll to position [645, 15]
click at [176, 145] on p "Визуальный текстовый редактор, wiswyg-editor-user-answer-47433923033620" at bounding box center [261, 141] width 408 height 8
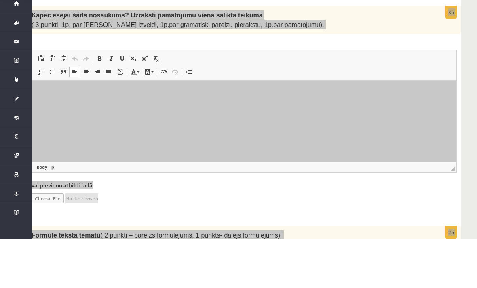
click at [74, 95] on p "Визуальный текстовый редактор, wiswyg-editor-user-answer-47433923033620" at bounding box center [244, 92] width 408 height 8
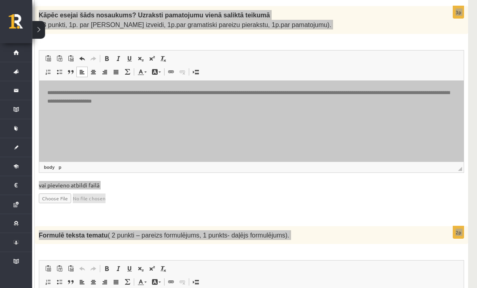
scroll to position [694, 25]
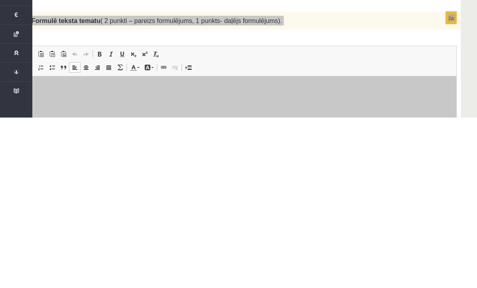
scroll to position [909, 32]
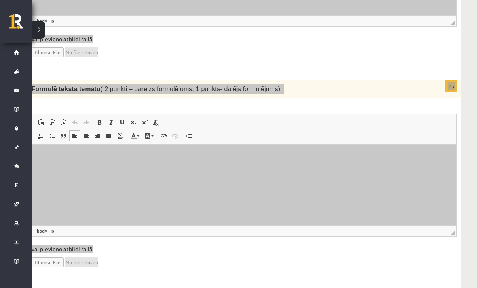
click at [168, 160] on p "Визуальный текстовый редактор, wiswyg-editor-user-answer-47433952952480" at bounding box center [244, 157] width 408 height 8
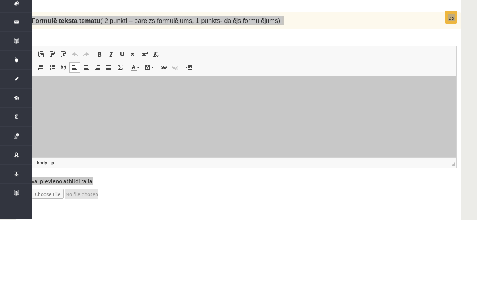
click at [105, 92] on p "Визуальный текстовый редактор, wiswyg-editor-user-answer-47433952952480" at bounding box center [244, 88] width 408 height 8
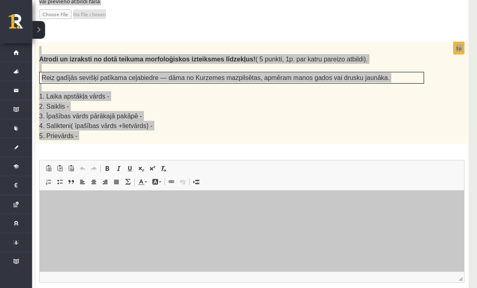
scroll to position [1089, 25]
click at [127, 214] on html at bounding box center [251, 203] width 424 height 25
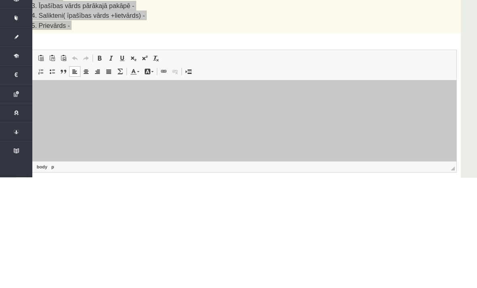
click at [73, 96] on p "Визуальный текстовый редактор, wiswyg-editor-user-answer-47433899496300" at bounding box center [244, 92] width 408 height 8
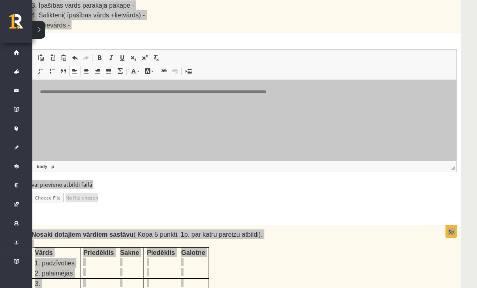
click at [355, 104] on html "**********" at bounding box center [244, 92] width 424 height 24
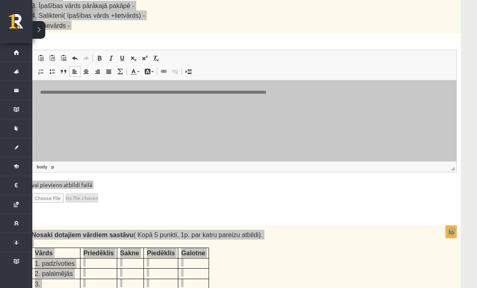
scroll to position [1199, 32]
click at [148, 114] on html "**********" at bounding box center [244, 99] width 424 height 38
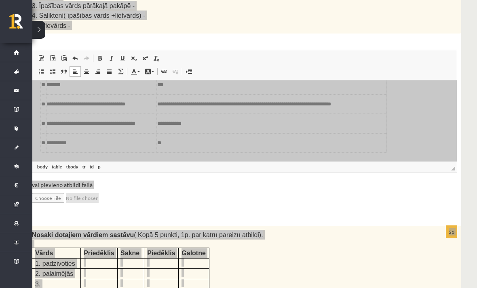
scroll to position [66, 0]
click at [74, 55] on span at bounding box center [75, 58] width 6 height 6
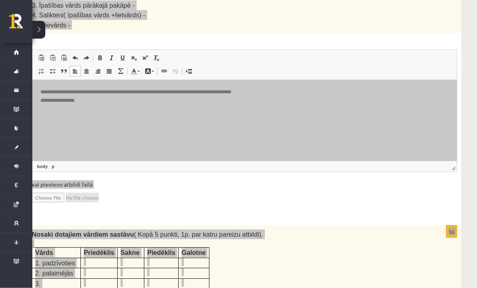
scroll to position [1199, 32]
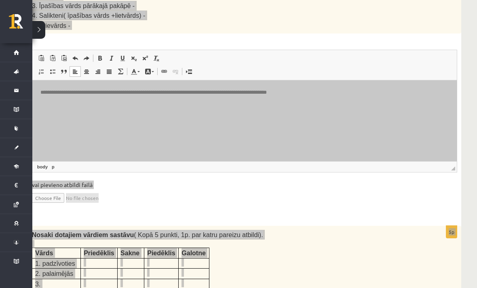
click at [103, 110] on p "Визуальный текстовый редактор, wiswyg-editor-user-answer-47433899496300" at bounding box center [244, 106] width 408 height 8
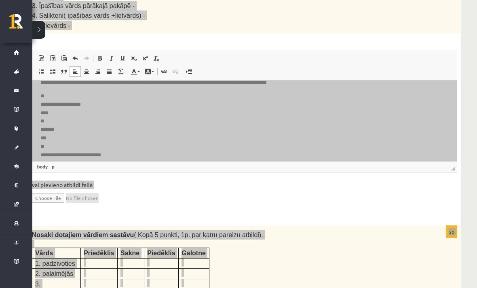
scroll to position [22, 0]
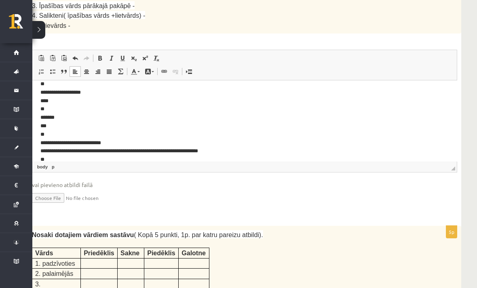
click at [113, 99] on p "**********" at bounding box center [244, 140] width 408 height 121
click at [100, 93] on p "**********" at bounding box center [244, 140] width 408 height 121
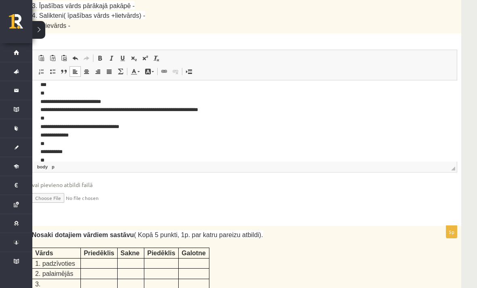
scroll to position [65, 0]
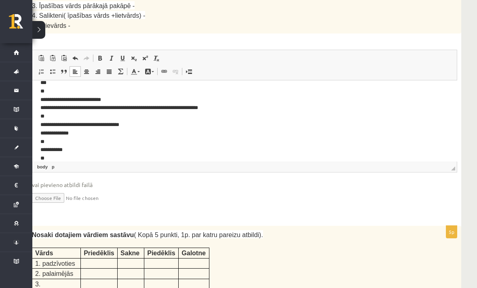
click at [115, 94] on p "**********" at bounding box center [244, 97] width 408 height 121
click at [41, 104] on p "**********" at bounding box center [244, 97] width 408 height 121
click at [41, 103] on p "**********" at bounding box center [244, 97] width 408 height 121
click at [42, 92] on p "**********" at bounding box center [244, 97] width 408 height 121
click at [43, 105] on p "**********" at bounding box center [244, 97] width 408 height 121
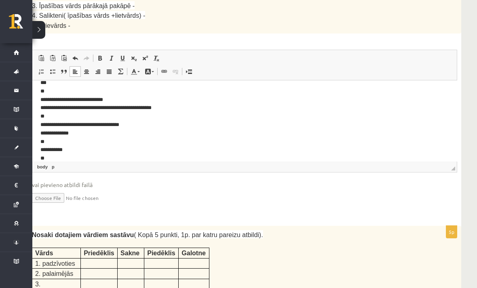
click at [43, 105] on p "**********" at bounding box center [244, 97] width 408 height 121
click at [45, 105] on p "**********" at bounding box center [244, 97] width 408 height 121
click at [42, 103] on p "**********" at bounding box center [244, 97] width 408 height 121
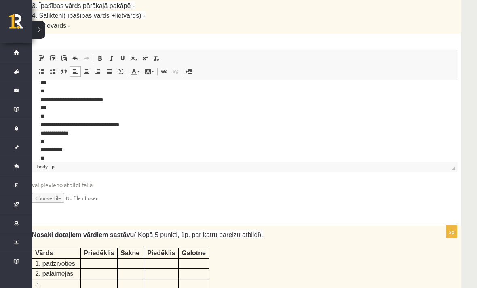
click at [54, 127] on p "**********" at bounding box center [244, 97] width 408 height 121
click at [68, 144] on p "**********" at bounding box center [244, 97] width 408 height 121
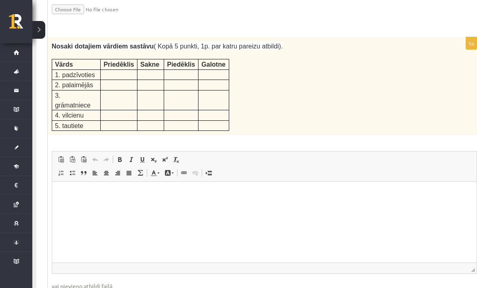
scroll to position [1388, 13]
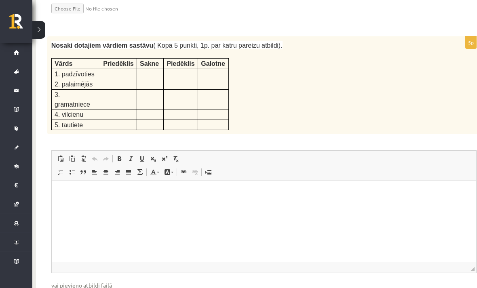
click at [135, 206] on html at bounding box center [263, 193] width 424 height 25
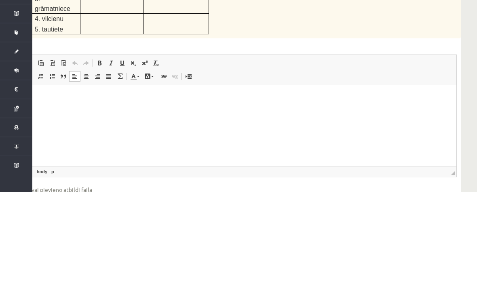
click at [112, 110] on html at bounding box center [244, 97] width 424 height 25
click at [56, 107] on html at bounding box center [244, 97] width 424 height 25
click at [75, 110] on html at bounding box center [244, 97] width 424 height 25
click at [74, 110] on html at bounding box center [244, 97] width 424 height 25
click at [275, 110] on html at bounding box center [244, 97] width 424 height 25
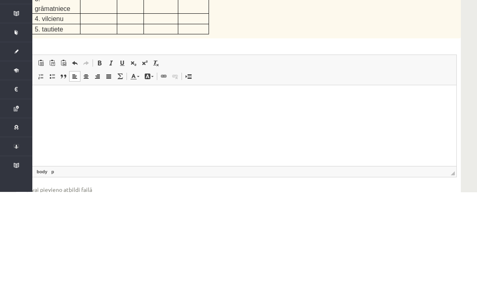
click at [39, 100] on html at bounding box center [244, 97] width 424 height 24
click at [72, 156] on span at bounding box center [75, 159] width 6 height 6
click at [75, 156] on span at bounding box center [75, 159] width 6 height 6
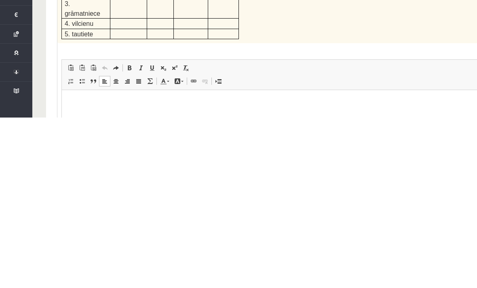
scroll to position [1312, 2]
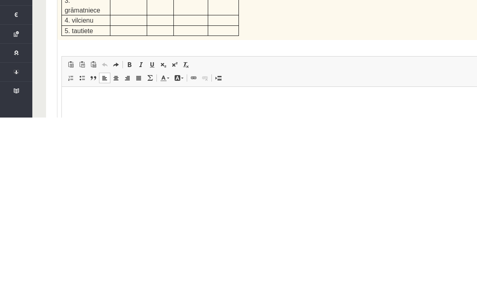
click at [114, 109] on html at bounding box center [273, 99] width 424 height 25
click at [88, 102] on p "Визуальный текстовый редактор, wiswyg-editor-user-answer-47433879239880" at bounding box center [274, 99] width 408 height 8
click at [69, 109] on html "**********" at bounding box center [273, 216] width 424 height 259
click at [91, 97] on p "**********" at bounding box center [274, 216] width 408 height 242
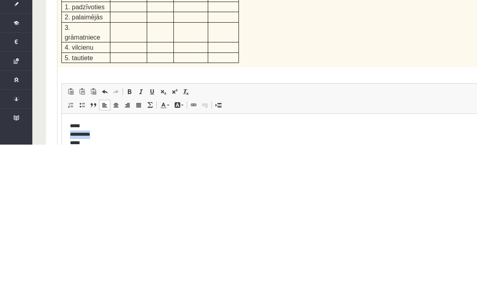
click at [115, 245] on span at bounding box center [116, 248] width 6 height 6
click at [103, 230] on link "Отменить Комбинация клавиш Command+Z" at bounding box center [104, 235] width 11 height 11
click at [104, 232] on span at bounding box center [104, 235] width 6 height 6
click at [116, 128] on p "**********" at bounding box center [274, 243] width 408 height 242
click at [83, 149] on p "**********" at bounding box center [274, 256] width 408 height 242
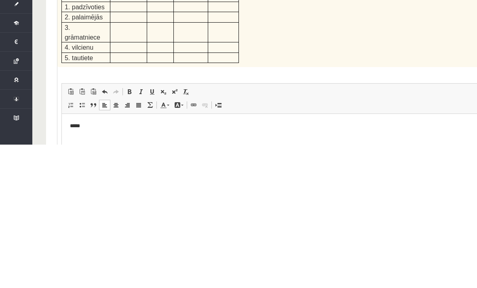
click at [83, 148] on p "**********" at bounding box center [274, 256] width 408 height 242
click at [118, 245] on span at bounding box center [116, 248] width 6 height 6
click at [101, 232] on span at bounding box center [104, 235] width 6 height 6
click at [104, 232] on span at bounding box center [104, 235] width 6 height 6
click at [115, 143] on p "**********" at bounding box center [274, 256] width 408 height 242
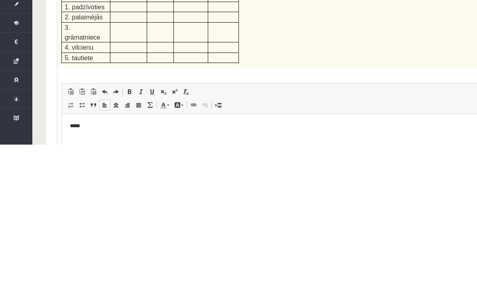
click at [89, 156] on p "**********" at bounding box center [274, 256] width 408 height 242
click at [91, 131] on p "**********" at bounding box center [274, 126] width 408 height 24
click at [96, 124] on p "**********" at bounding box center [274, 126] width 408 height 24
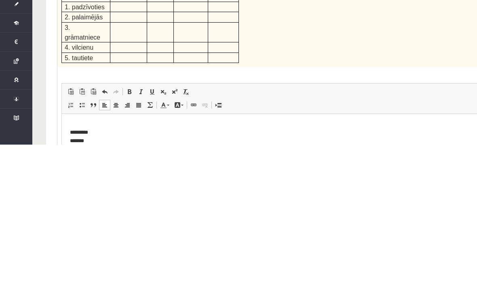
click at [94, 138] on p "**********" at bounding box center [274, 233] width 408 height 226
click at [101, 127] on p "********* *******" at bounding box center [274, 132] width 408 height 24
click at [96, 133] on p "********* *******" at bounding box center [274, 132] width 408 height 24
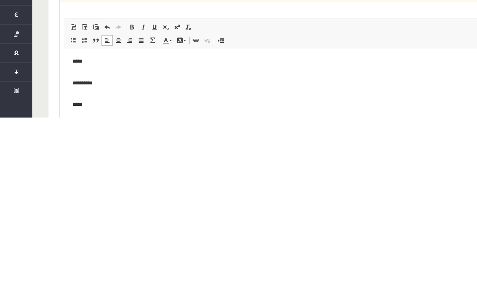
scroll to position [0, 0]
click at [88, 85] on p "**********" at bounding box center [276, 79] width 408 height 16
click at [88, 84] on p "**********" at bounding box center [276, 79] width 408 height 16
click at [120, 208] on span at bounding box center [118, 211] width 6 height 6
click at [80, 106] on p "*****" at bounding box center [276, 100] width 408 height 16
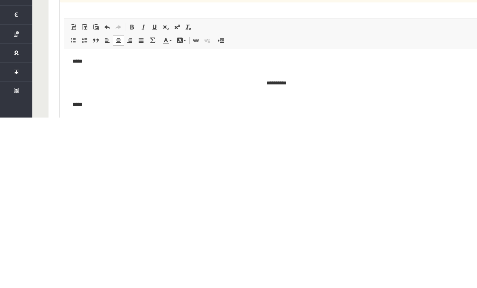
click at [80, 106] on p "*****" at bounding box center [276, 100] width 408 height 16
click at [133, 208] on span at bounding box center [129, 211] width 6 height 6
click at [276, 79] on p "**********" at bounding box center [276, 79] width 408 height 16
click at [276, 78] on p "**********" at bounding box center [276, 79] width 408 height 16
click at [141, 208] on span at bounding box center [141, 211] width 6 height 6
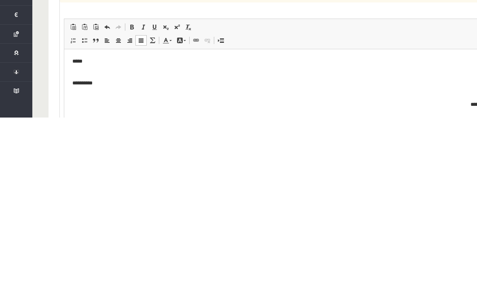
click at [79, 60] on p "*****" at bounding box center [276, 61] width 408 height 8
click at [108, 208] on span at bounding box center [107, 211] width 6 height 6
click at [114, 101] on p "*****" at bounding box center [276, 100] width 408 height 16
click at [86, 78] on p "**********" at bounding box center [276, 79] width 408 height 16
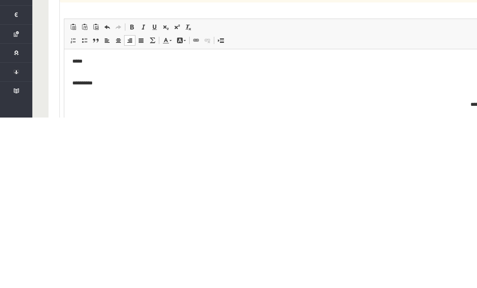
click at [86, 78] on p "**********" at bounding box center [276, 79] width 408 height 16
click at [118, 208] on span at bounding box center [118, 211] width 6 height 6
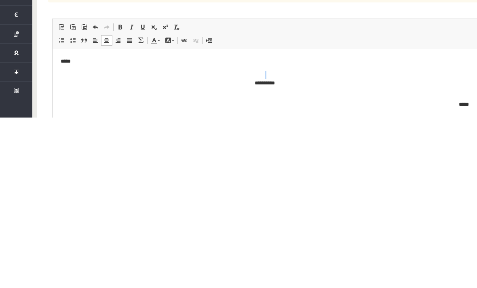
scroll to position [1350, 10]
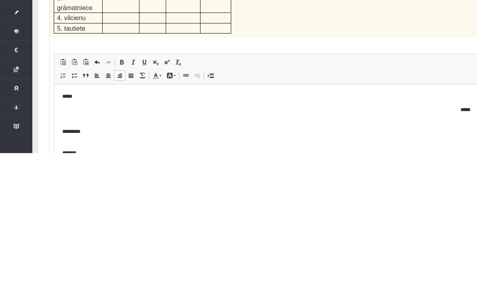
click at [93, 192] on link "Отменить Комбинация клавиш Command+Z" at bounding box center [96, 197] width 11 height 11
click at [91, 192] on link "Отменить Комбинация клавиш Command+Z" at bounding box center [96, 197] width 11 height 11
click at [93, 192] on link "Отменить Комбинация клавиш Command+Z" at bounding box center [96, 197] width 11 height 11
click at [95, 194] on span at bounding box center [97, 197] width 6 height 6
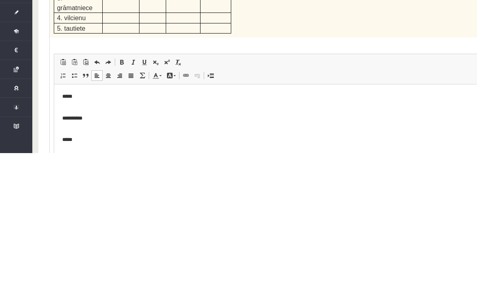
click at [92, 192] on link "Отменить Комбинация клавиш Command+Z" at bounding box center [96, 197] width 11 height 11
click at [95, 192] on link "Отменить Комбинация клавиш Command+Z" at bounding box center [96, 197] width 11 height 11
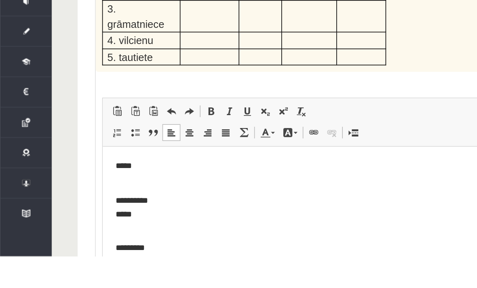
click at [105, 194] on span at bounding box center [107, 197] width 6 height 6
click at [105, 192] on link "Отменить Комбинация клавиш Command+Z" at bounding box center [106, 197] width 11 height 11
click at [106, 194] on span at bounding box center [107, 197] width 6 height 6
click at [106, 192] on link "Отменить Комбинация клавиш Command+Z" at bounding box center [106, 197] width 11 height 11
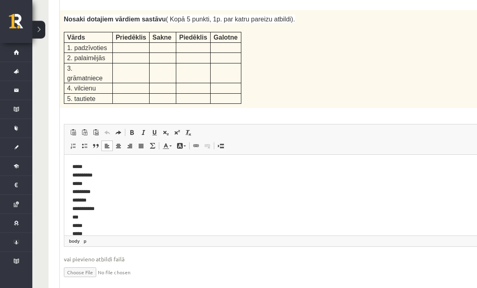
scroll to position [1415, 0]
click at [75, 164] on p "**********" at bounding box center [276, 283] width 408 height 242
click at [107, 230] on p "**********" at bounding box center [276, 283] width 408 height 242
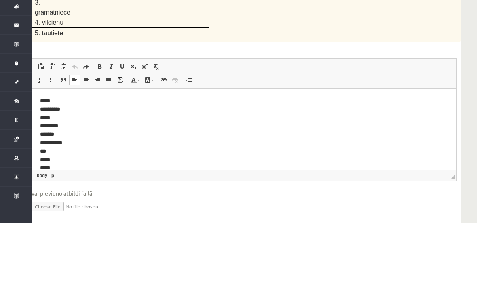
click at [45, 99] on p "**********" at bounding box center [244, 218] width 408 height 242
click at [41, 110] on p "**********" at bounding box center [244, 202] width 408 height 210
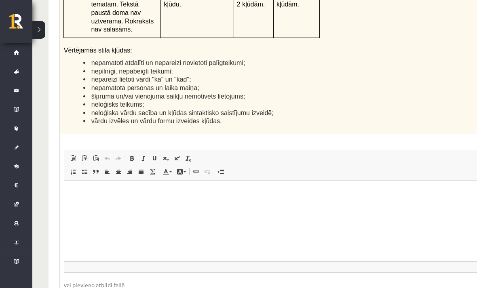
scroll to position [2001, 0]
click at [177, 203] on html at bounding box center [276, 192] width 424 height 25
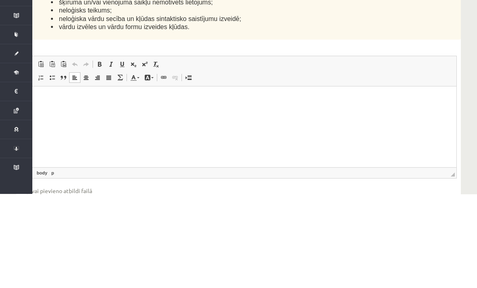
click at [86, 111] on html at bounding box center [244, 98] width 424 height 25
click at [62, 102] on p "Визуальный текстовый редактор, wiswyg-editor-user-answer-47433923892880" at bounding box center [244, 99] width 408 height 8
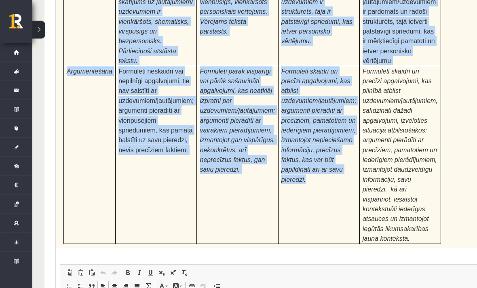
scroll to position [2517, 4]
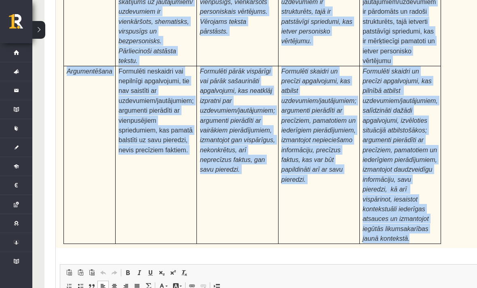
click at [308, 203] on div "24p Pamatojoties uz izlasīto tekstu, izsaki viedokli par izlasīto, atbildot uz …" at bounding box center [272, 121] width 433 height 623
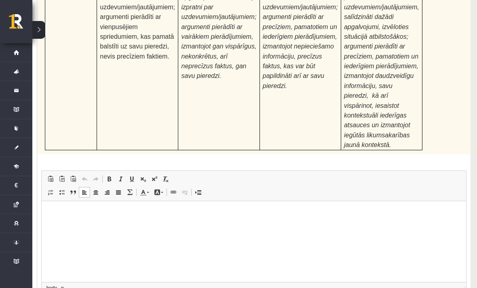
scroll to position [2611, 23]
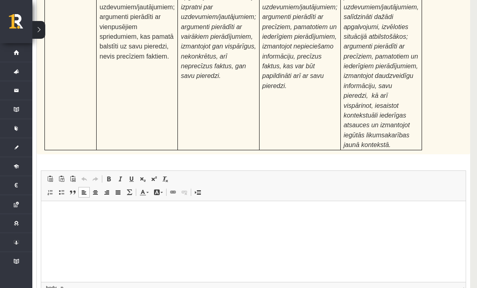
click at [119, 225] on html at bounding box center [253, 213] width 424 height 25
click at [118, 214] on p "Визуальный текстовый редактор, wiswyg-editor-user-answer-47433934046640" at bounding box center [253, 213] width 408 height 8
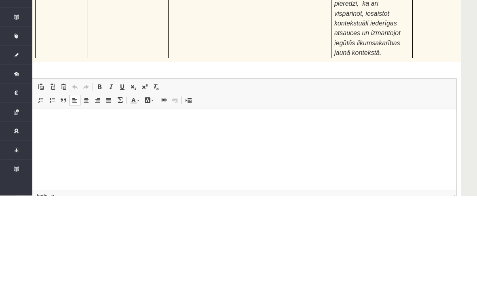
click at [115, 132] on html at bounding box center [244, 121] width 424 height 25
click at [47, 123] on p "Визуальный текстовый редактор, wiswyg-editor-user-answer-47433934046640" at bounding box center [244, 121] width 408 height 8
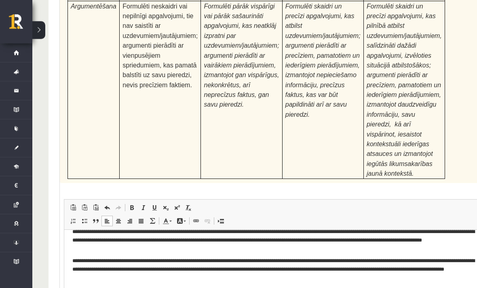
scroll to position [2611, 0]
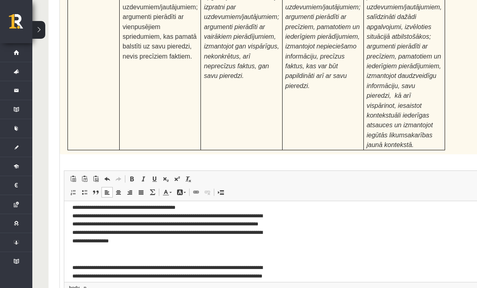
type input "**********"
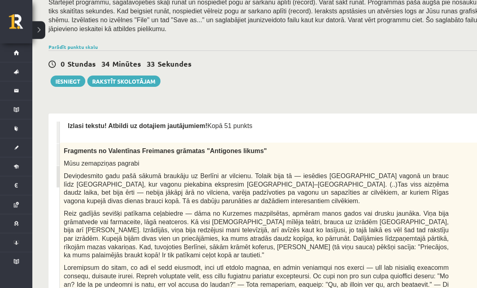
scroll to position [150, 0]
click at [59, 152] on link "2. uzdevums" at bounding box center [61, 155] width 8 height 22
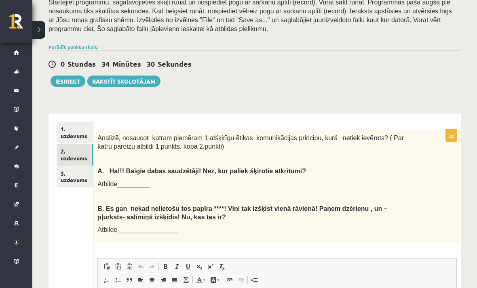
scroll to position [0, 0]
click at [76, 168] on link "3. uzdevums" at bounding box center [75, 177] width 36 height 22
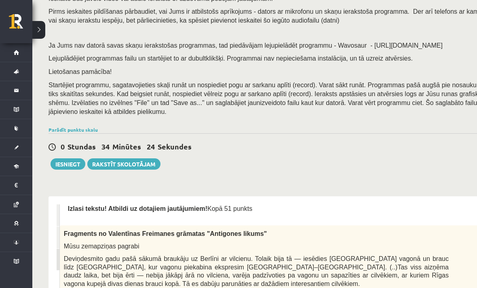
scroll to position [61, 0]
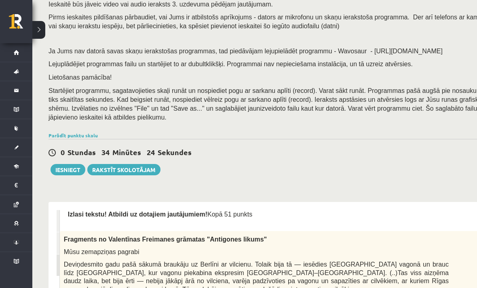
click at [67, 164] on button "Iesniegt" at bounding box center [68, 169] width 35 height 11
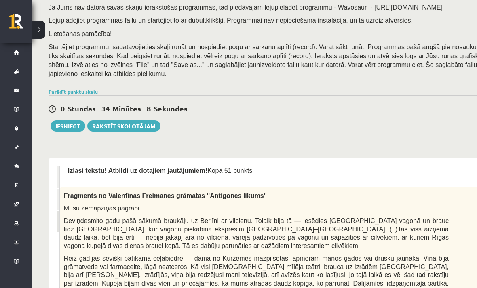
scroll to position [105, 0]
click at [58, 218] on link "3. uzdevums" at bounding box center [61, 222] width 9 height 22
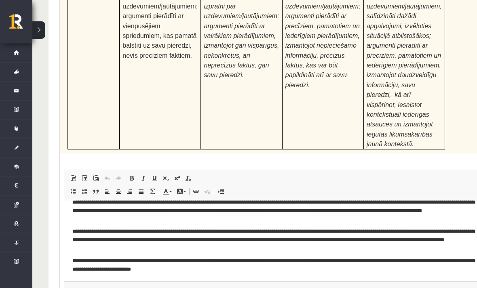
scroll to position [2614, 0]
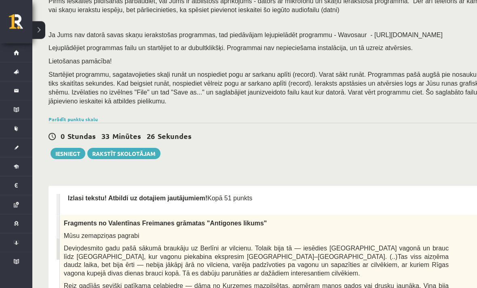
scroll to position [77, 0]
click at [65, 148] on button "Iesniegt" at bounding box center [68, 153] width 35 height 11
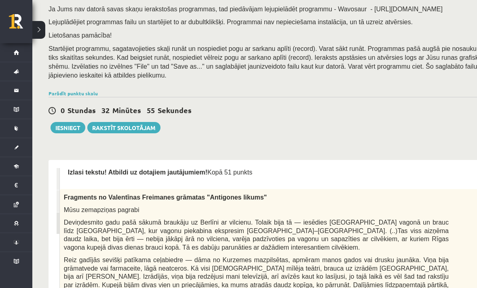
click at [36, 32] on button at bounding box center [38, 30] width 13 height 18
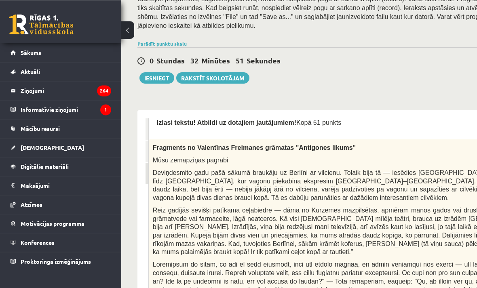
scroll to position [153, 0]
click at [148, 125] on link "1. uzdevums" at bounding box center [149, 129] width 8 height 22
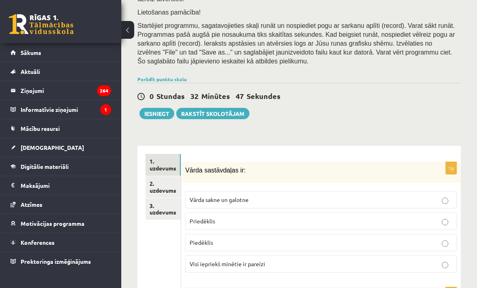
click at [169, 177] on link "2. uzdevums" at bounding box center [162, 187] width 35 height 22
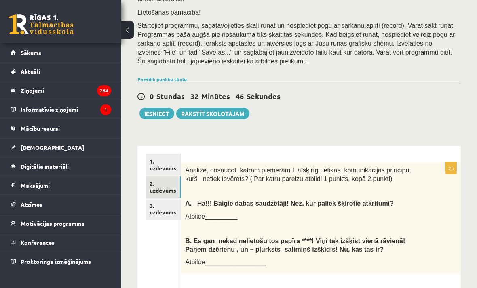
scroll to position [0, 0]
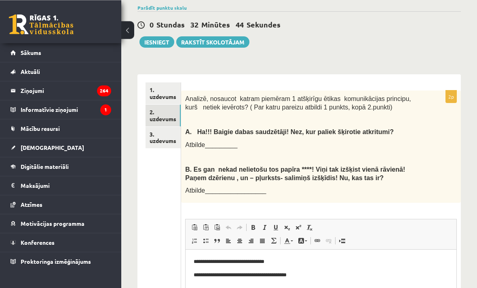
click at [164, 132] on link "3. uzdevums" at bounding box center [162, 138] width 35 height 22
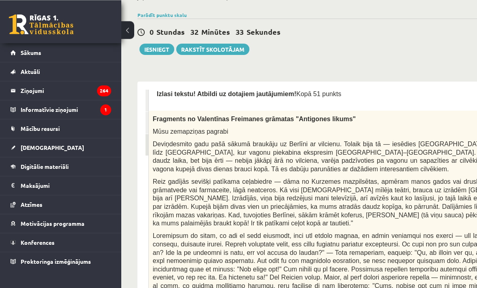
scroll to position [181, 0]
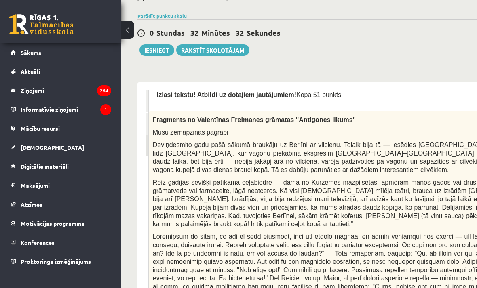
click at [158, 44] on button "Iesniegt" at bounding box center [156, 49] width 35 height 11
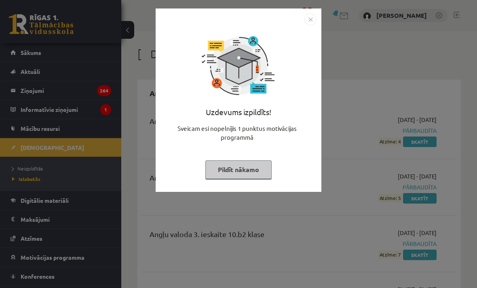
click at [255, 171] on button "Pildīt nākamo" at bounding box center [238, 169] width 66 height 19
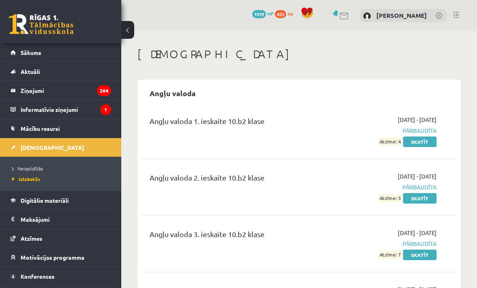
click at [41, 161] on ul "Neizpildītās [GEOGRAPHIC_DATA]" at bounding box center [60, 174] width 121 height 34
click at [35, 169] on span "Neizpildītās" at bounding box center [27, 168] width 31 height 6
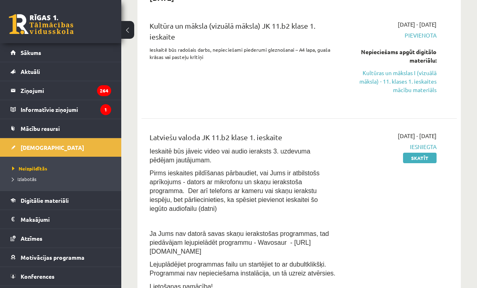
scroll to position [203, 0]
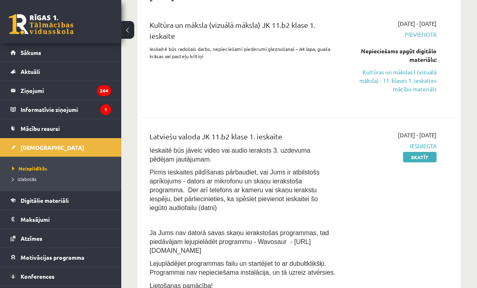
click at [432, 158] on link "Skatīt" at bounding box center [420, 157] width 34 height 11
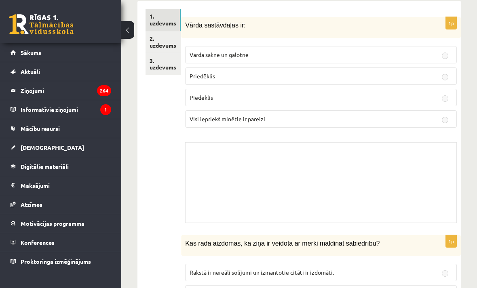
click at [172, 53] on link "3. uzdevums" at bounding box center [162, 64] width 35 height 22
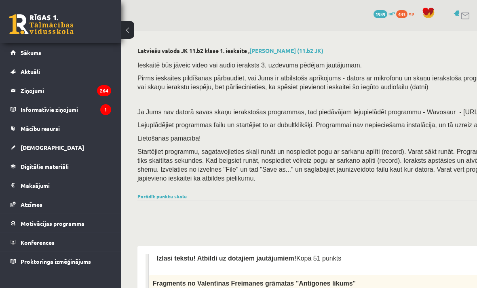
click at [93, 143] on link "[DEMOGRAPHIC_DATA]" at bounding box center [61, 147] width 101 height 19
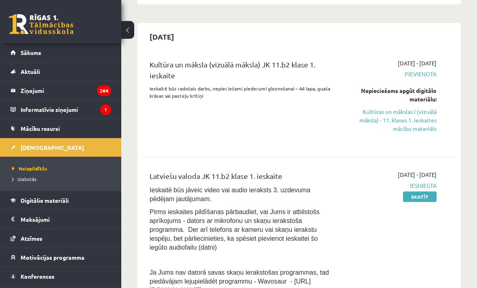
scroll to position [164, 0]
click at [419, 123] on link "Kultūras un mākslas I (vizuālā māksla) - 11. klases 1. ieskaites mācību materiā…" at bounding box center [393, 119] width 88 height 25
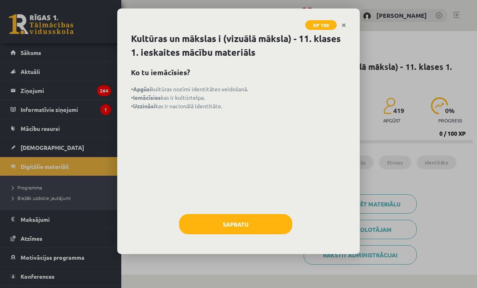
click at [272, 222] on button "Sapratu" at bounding box center [235, 224] width 113 height 20
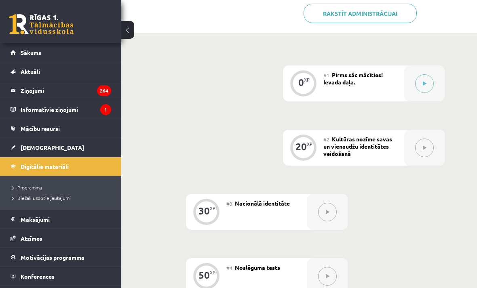
click at [423, 91] on button at bounding box center [424, 83] width 19 height 19
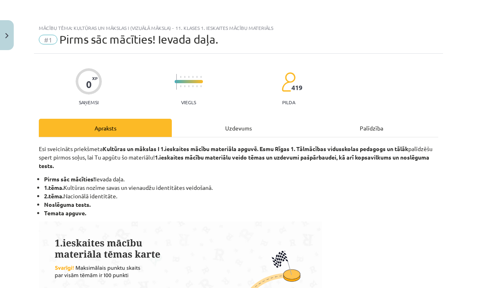
scroll to position [242, 0]
click at [255, 126] on div "Uzdevums" at bounding box center [238, 128] width 133 height 18
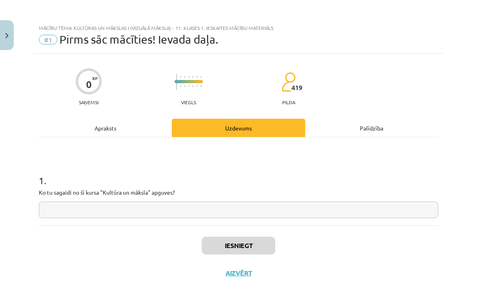
click at [272, 206] on input "text" at bounding box center [238, 210] width 399 height 17
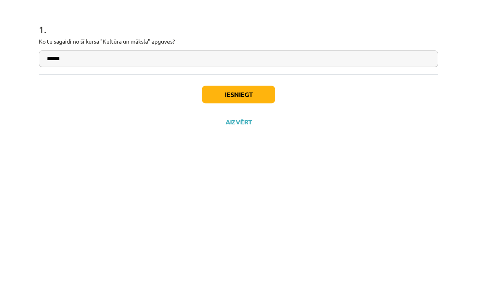
type input "******"
click at [257, 237] on button "Iesniegt" at bounding box center [239, 246] width 74 height 18
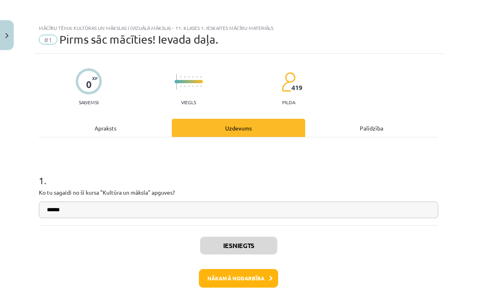
click at [265, 270] on button "Nākamā nodarbība" at bounding box center [238, 278] width 79 height 19
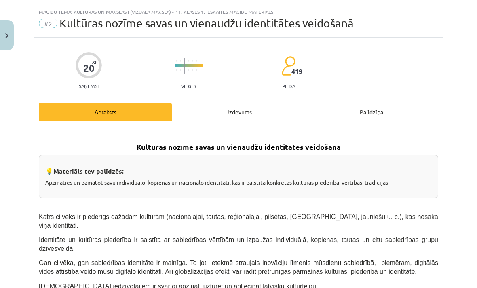
scroll to position [18, 0]
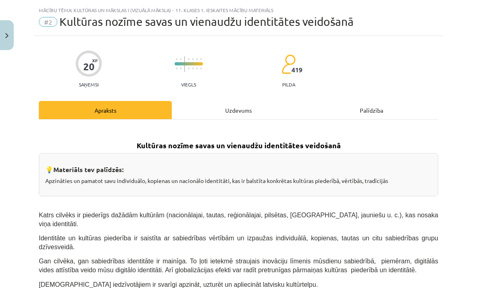
click at [255, 116] on div "Uzdevums" at bounding box center [238, 110] width 133 height 18
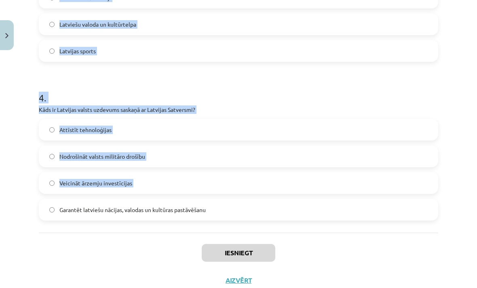
scroll to position [559, 0]
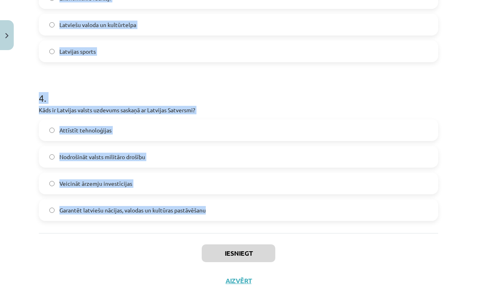
copy form "1 . Kas ir kultūras kodi? Simboli, paražas un tradīcijas, kas veido sabiedrības…"
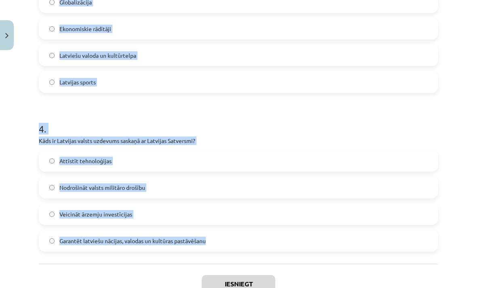
click at [416, 249] on label "Garantēt latviešu nācijas, valodas un kultūras pastāvēšanu" at bounding box center [239, 241] width 398 height 20
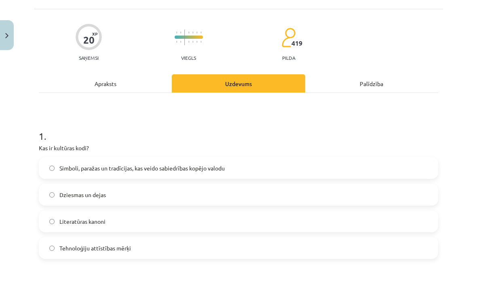
scroll to position [44, 0]
click at [153, 168] on span "Simboli, paražas un tradīcijas, kas veido sabiedrības kopējo valodu" at bounding box center [141, 168] width 165 height 8
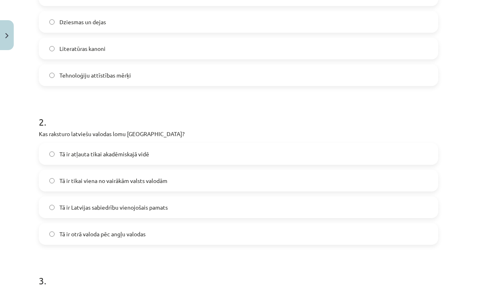
scroll to position [219, 0]
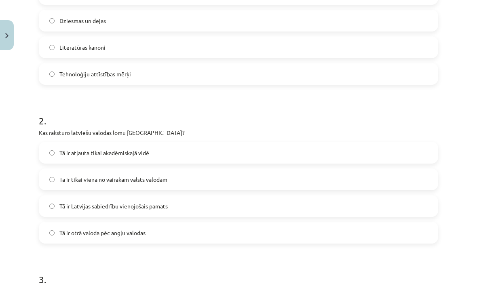
click at [155, 206] on span "Tā ir Latvijas sabiedrību vienojošais pamats" at bounding box center [113, 206] width 108 height 8
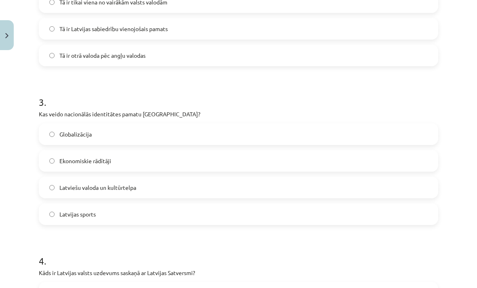
scroll to position [397, 0]
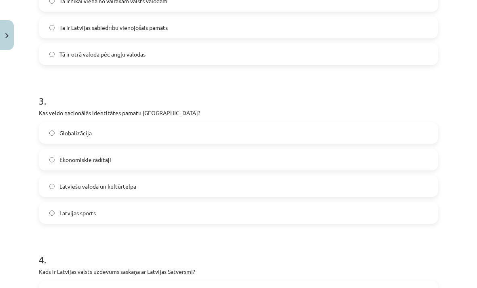
click at [141, 189] on label "Latviešu valoda un kultūrtelpa" at bounding box center [239, 186] width 398 height 20
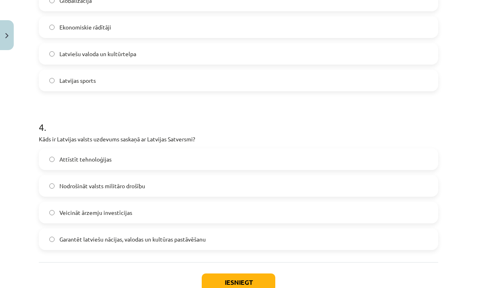
scroll to position [556, 0]
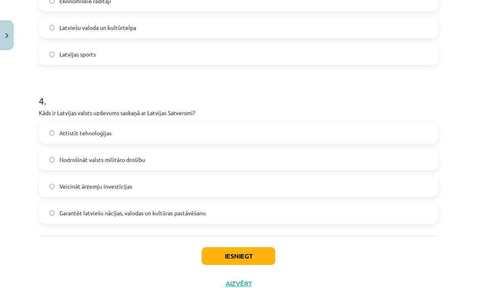
click at [254, 262] on button "Iesniegt" at bounding box center [239, 256] width 74 height 18
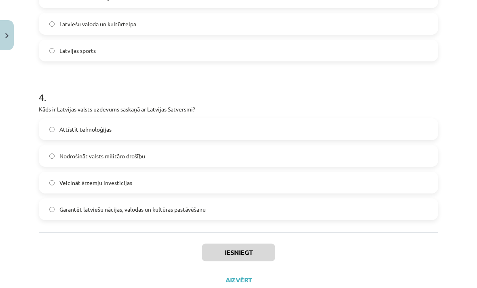
scroll to position [559, 0]
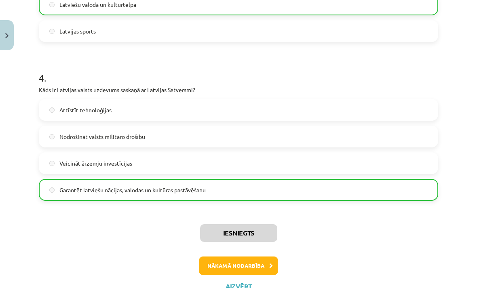
click at [253, 264] on button "Nākamā nodarbība" at bounding box center [238, 266] width 79 height 19
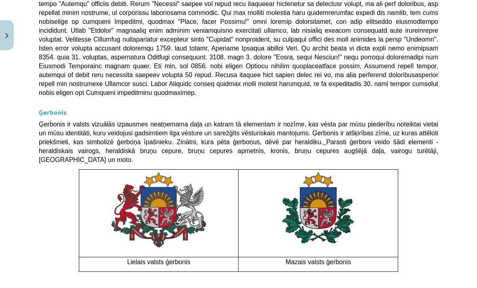
scroll to position [20, 0]
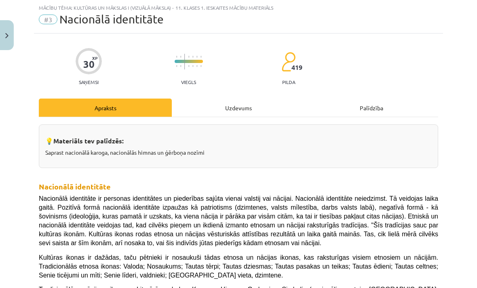
click at [253, 112] on div "Uzdevums" at bounding box center [238, 108] width 133 height 18
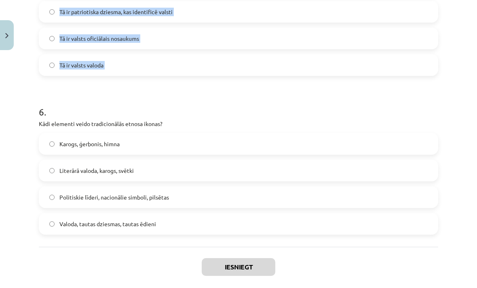
scroll to position [866, 0]
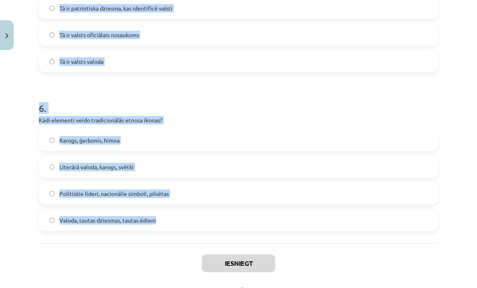
copy form "Lore ipsu dolor Sitamet consec adipi? Elitseddo "Eiusmodtem" Incidid "Utlaboree…"
click at [158, 268] on div "Iesniegt Aizvērt" at bounding box center [238, 271] width 399 height 57
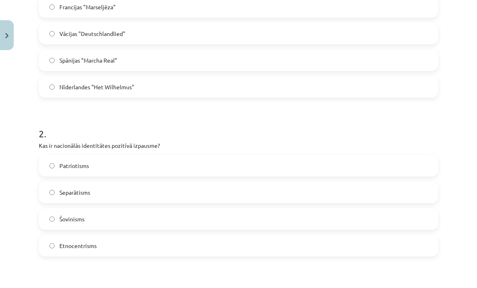
scroll to position [196, 0]
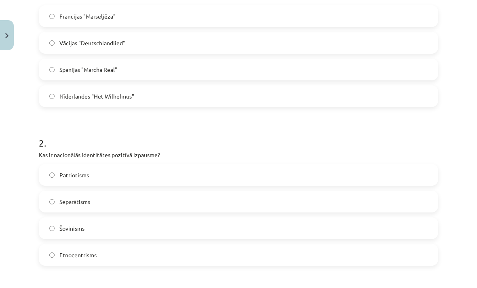
click at [205, 18] on label "Francijas "Marseljēza"" at bounding box center [239, 16] width 398 height 20
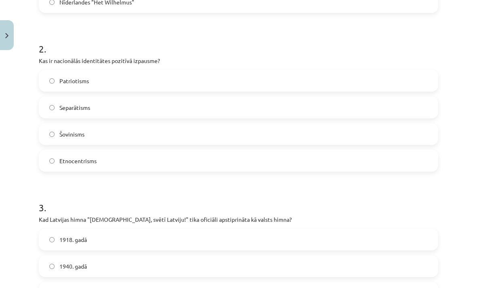
scroll to position [291, 0]
click at [143, 82] on label "Patriotisms" at bounding box center [239, 80] width 398 height 20
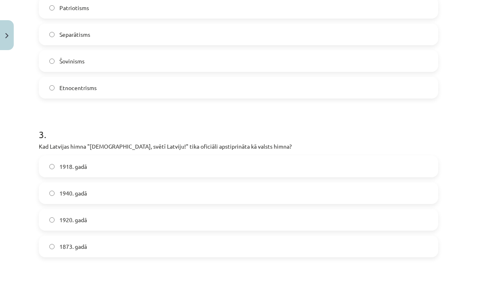
scroll to position [451, 0]
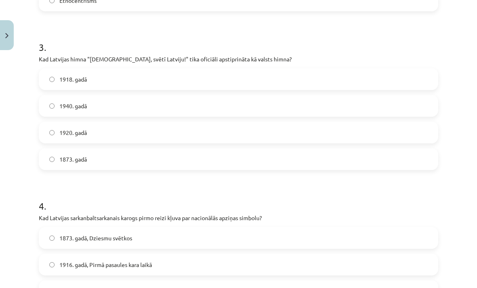
click at [128, 134] on label "1920. gadā" at bounding box center [239, 132] width 398 height 20
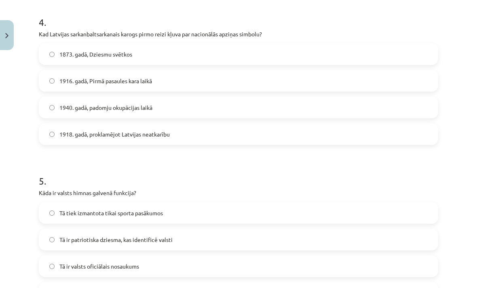
scroll to position [635, 0]
click at [172, 57] on label "1873. gadā, Dziesmu svētkos" at bounding box center [239, 54] width 398 height 20
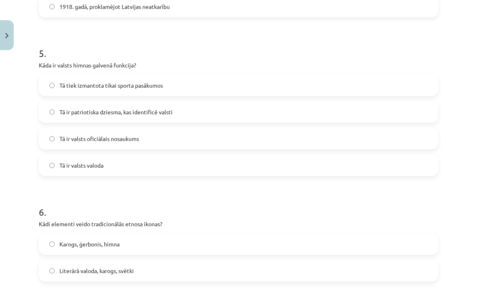
scroll to position [765, 0]
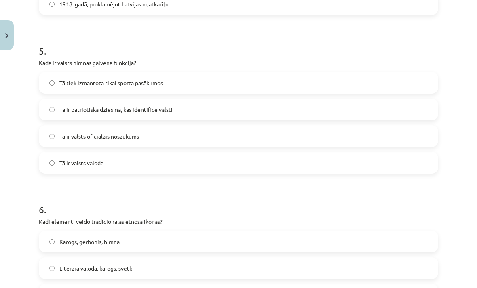
click at [173, 113] on span "Tā ir patriotiska dziesma, kas identificē valsti" at bounding box center [115, 109] width 113 height 8
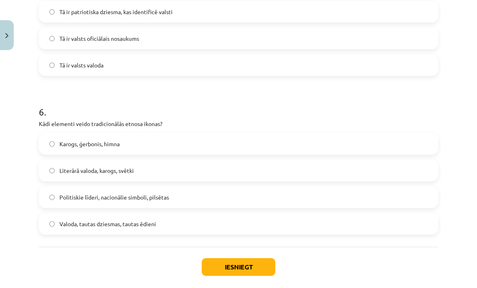
scroll to position [864, 0]
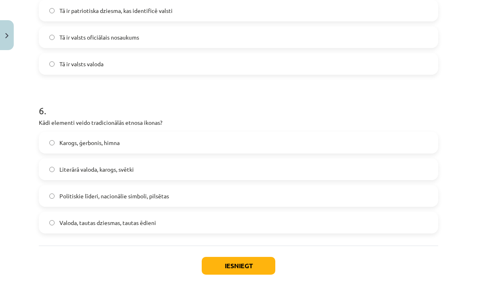
click at [163, 134] on label "Karogs, ģerbonis, himna" at bounding box center [239, 143] width 398 height 20
click at [247, 259] on button "Iesniegt" at bounding box center [239, 266] width 74 height 18
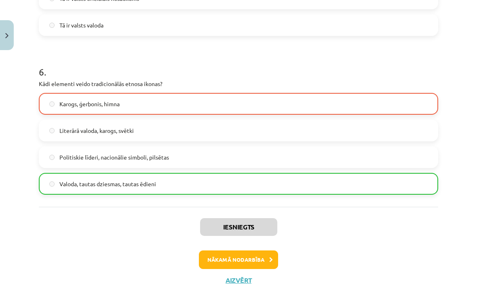
scroll to position [902, 0]
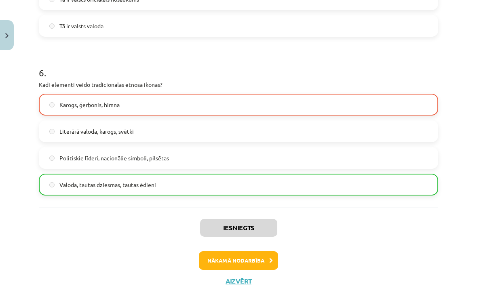
click at [256, 259] on button "Nākamā nodarbība" at bounding box center [238, 260] width 79 height 19
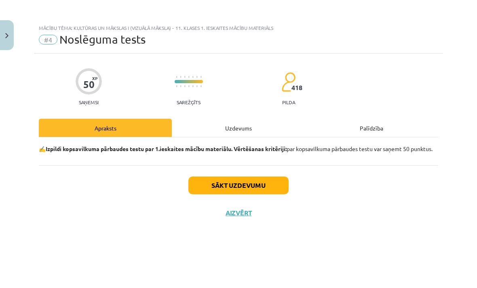
click at [245, 127] on div "Uzdevums" at bounding box center [238, 128] width 133 height 18
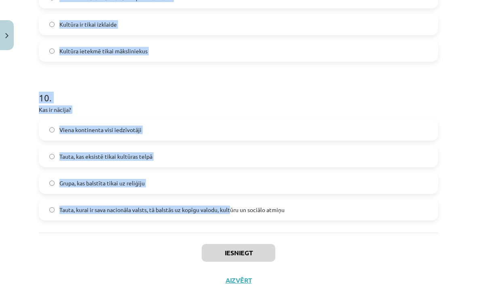
scroll to position [1512, 0]
copy form "5 . Lore ipsu dolor sitametc adipiscin? El seddoeius temporin utlaboree dolorem…"
click at [133, 238] on div "Iesniegt Aizvērt" at bounding box center [238, 261] width 399 height 57
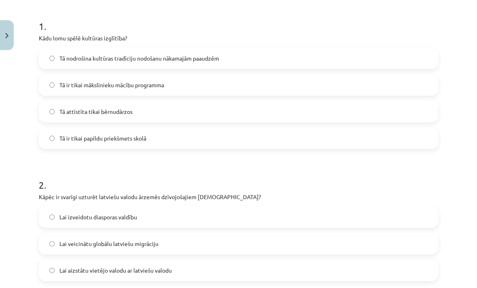
scroll to position [151, 0]
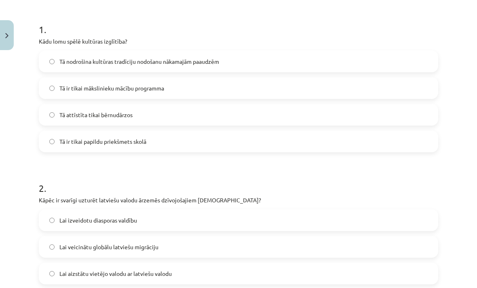
click at [220, 51] on label "Tā nodrošina kultūras tradīciju nodošanu nākamajām paaudzēm" at bounding box center [239, 61] width 398 height 20
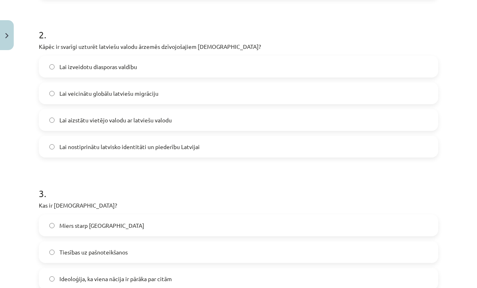
scroll to position [311, 0]
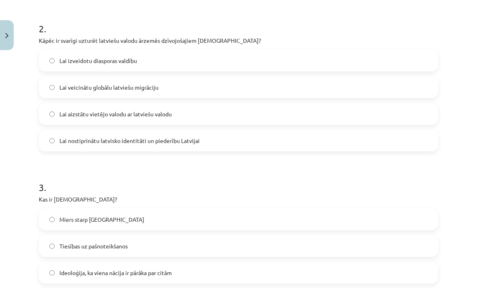
click at [234, 131] on label "Lai nostiprinātu latvisko identitāti un piederību Latvijai" at bounding box center [239, 141] width 398 height 20
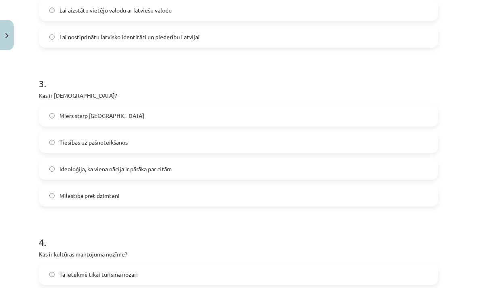
scroll to position [421, 0]
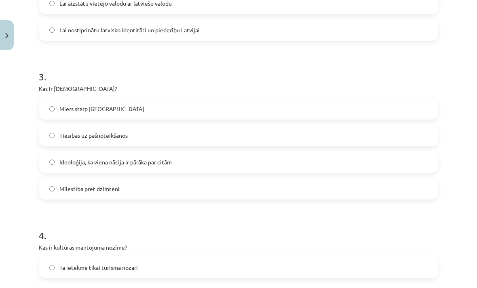
click at [230, 152] on label "Ideoloģija, ka viena nācija ir pārāka par citām" at bounding box center [239, 162] width 398 height 20
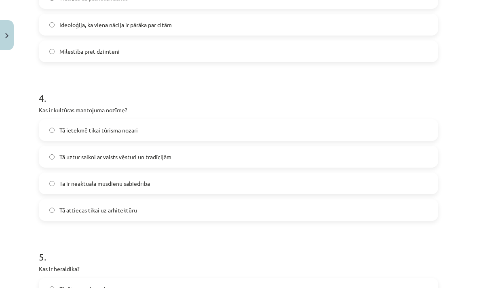
scroll to position [560, 0]
click at [230, 146] on label "Tā uztur saikni ar valsts vēsturi un tradīcijām" at bounding box center [239, 156] width 398 height 20
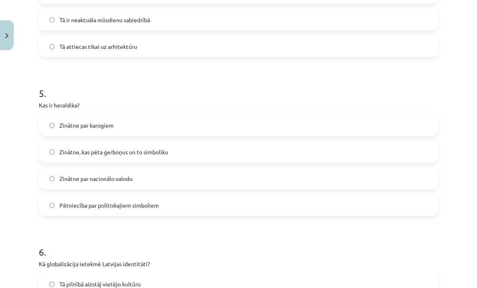
scroll to position [725, 0]
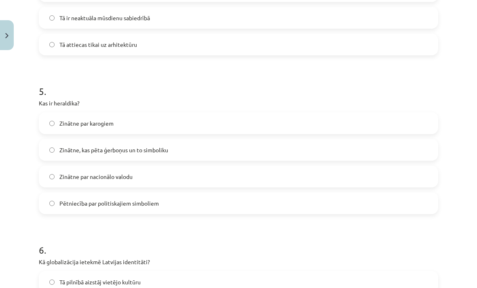
click at [201, 140] on label "Zinātne, kas pēta ģerboņus un to simboliku" at bounding box center [239, 150] width 398 height 20
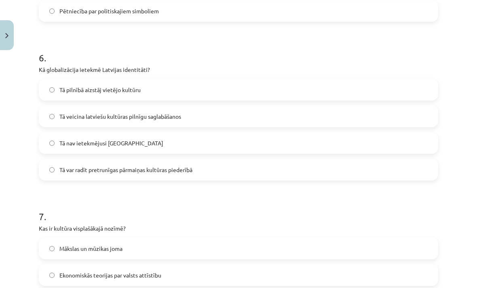
scroll to position [921, 0]
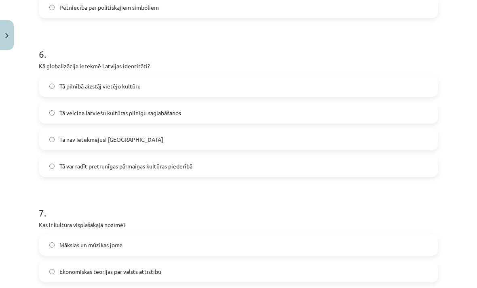
click at [218, 156] on label "Tā var radīt pretrunīgas pārmaiņas kultūras piederībā" at bounding box center [239, 166] width 398 height 20
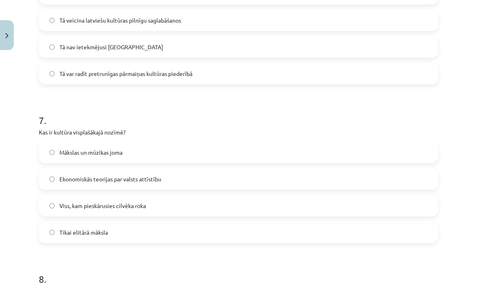
scroll to position [1013, 0]
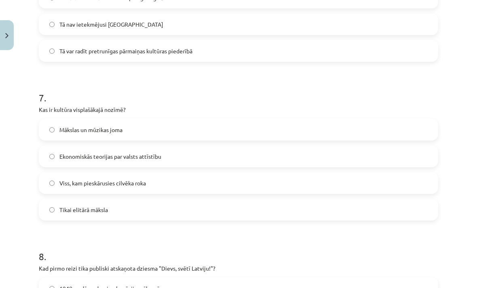
click at [202, 173] on label "Viss, kam pieskārusies cilvēka roka" at bounding box center [239, 183] width 398 height 20
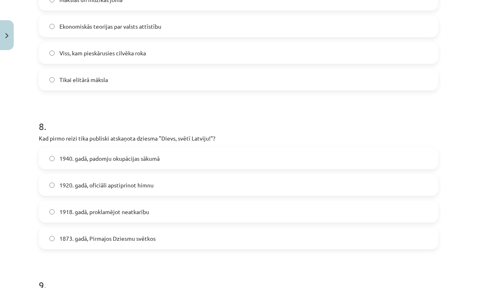
scroll to position [1167, 0]
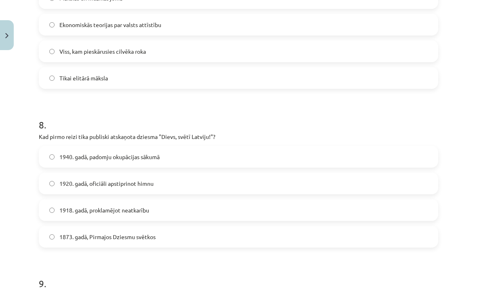
click at [190, 200] on label "1918. gadā, proklamējot neatkarību" at bounding box center [239, 210] width 398 height 20
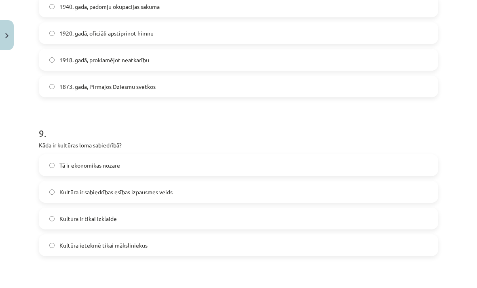
scroll to position [1318, 0]
click at [211, 181] on label "Kultūra ir sabiedrības esības izpausmes veids" at bounding box center [239, 191] width 398 height 20
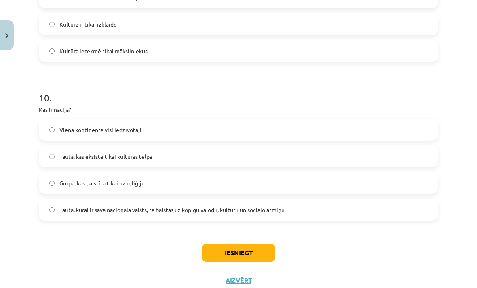
scroll to position [1512, 0]
click at [278, 206] on span "Tauta, kurai ir sava nacionāla valsts, tā balstās uz kopīgu valodu, kultūru un …" at bounding box center [171, 210] width 225 height 8
click at [257, 244] on button "Iesniegt" at bounding box center [239, 253] width 74 height 18
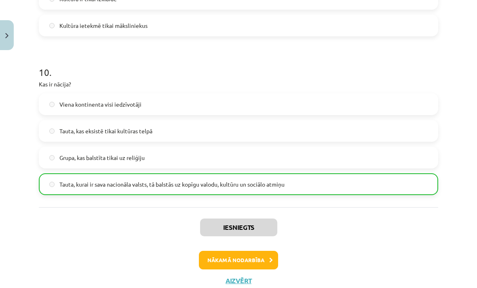
scroll to position [1537, 0]
click at [259, 251] on button "Nākamā nodarbība" at bounding box center [238, 260] width 79 height 19
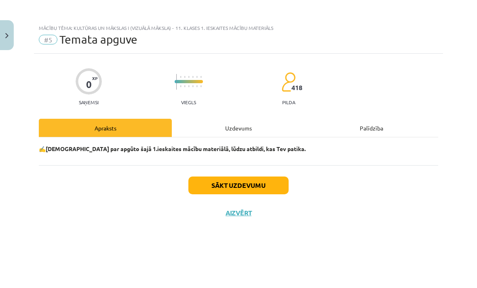
click at [265, 185] on button "Sākt uzdevumu" at bounding box center [238, 186] width 100 height 18
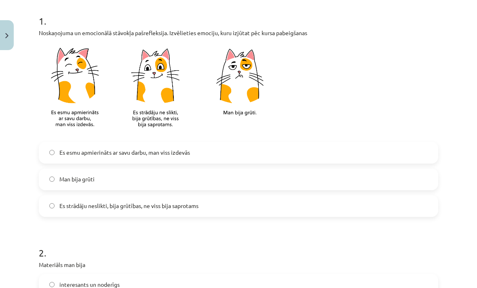
scroll to position [158, 0]
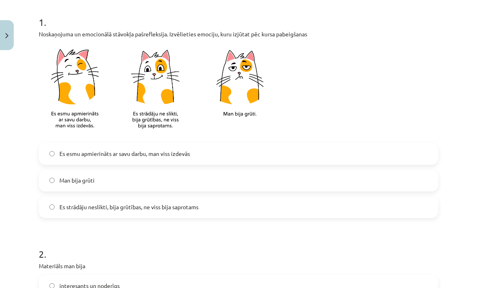
click at [212, 144] on label "Es esmu apmierināts ar savu darbu, man viss izdevās" at bounding box center [239, 154] width 398 height 20
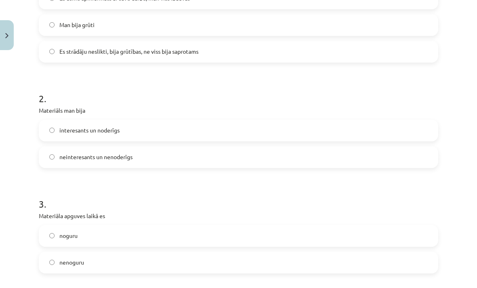
scroll to position [314, 0]
click at [274, 121] on label "interesants un noderīgs" at bounding box center [239, 131] width 398 height 20
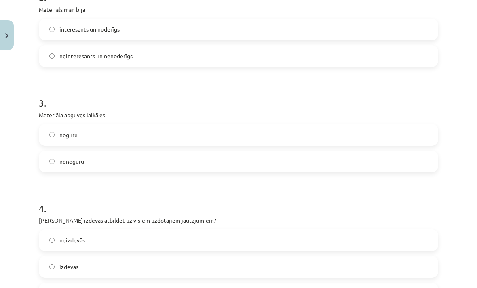
scroll to position [415, 0]
click at [291, 125] on label "noguru" at bounding box center [239, 135] width 398 height 20
click at [287, 152] on label "nenoguru" at bounding box center [239, 162] width 398 height 20
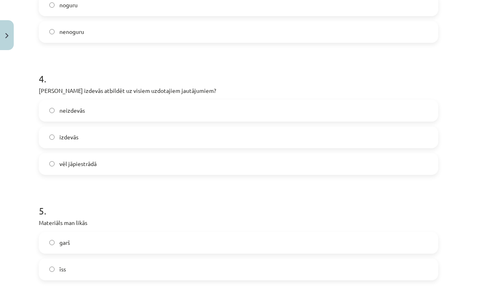
scroll to position [548, 0]
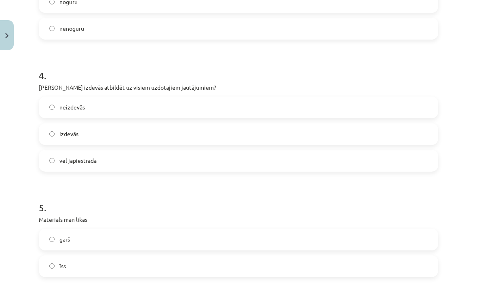
click at [288, 97] on label "neizdevās" at bounding box center [239, 107] width 398 height 20
click at [271, 151] on label "vēl jāpiestrādā" at bounding box center [239, 161] width 398 height 20
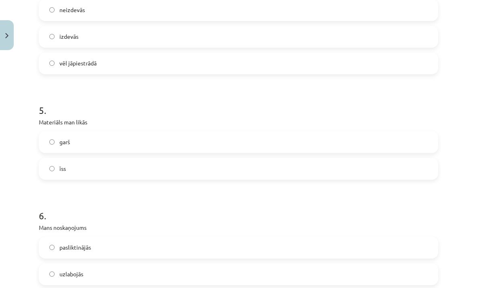
scroll to position [645, 0]
click at [259, 159] on label "īss" at bounding box center [239, 169] width 398 height 20
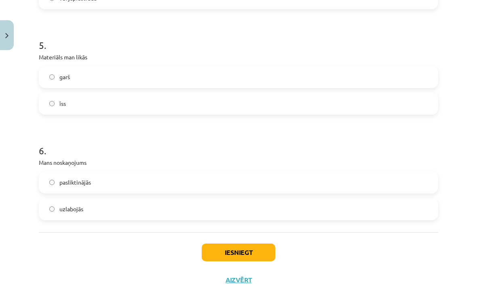
scroll to position [710, 0]
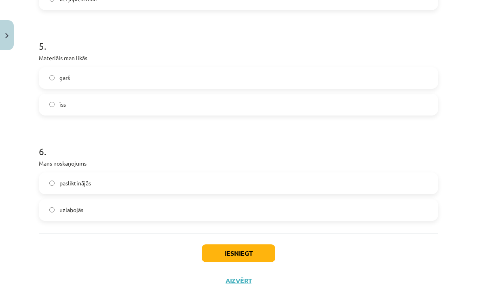
click at [253, 200] on label "uzlabojās" at bounding box center [239, 210] width 398 height 20
click at [254, 244] on button "Iesniegt" at bounding box center [239, 253] width 74 height 18
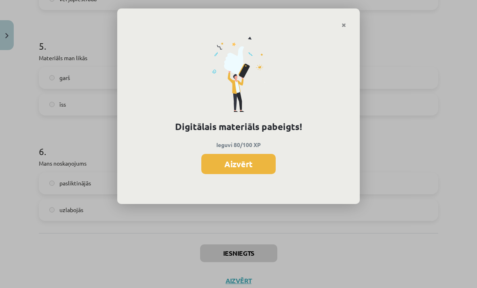
click at [269, 163] on button "Aizvērt" at bounding box center [238, 164] width 74 height 20
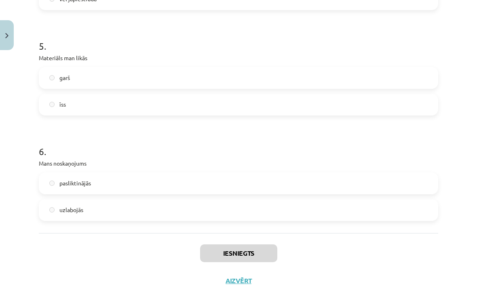
scroll to position [0, 0]
click at [238, 282] on button "Aizvērt" at bounding box center [238, 281] width 31 height 8
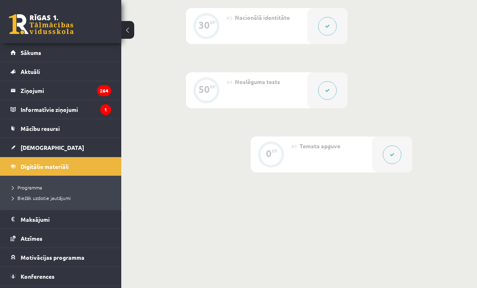
click at [79, 145] on link "[DEMOGRAPHIC_DATA]" at bounding box center [61, 147] width 101 height 19
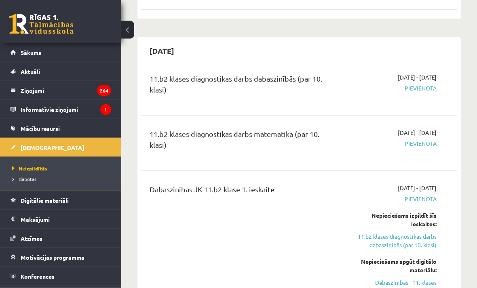
scroll to position [537, 0]
